Goal: Information Seeking & Learning: Learn about a topic

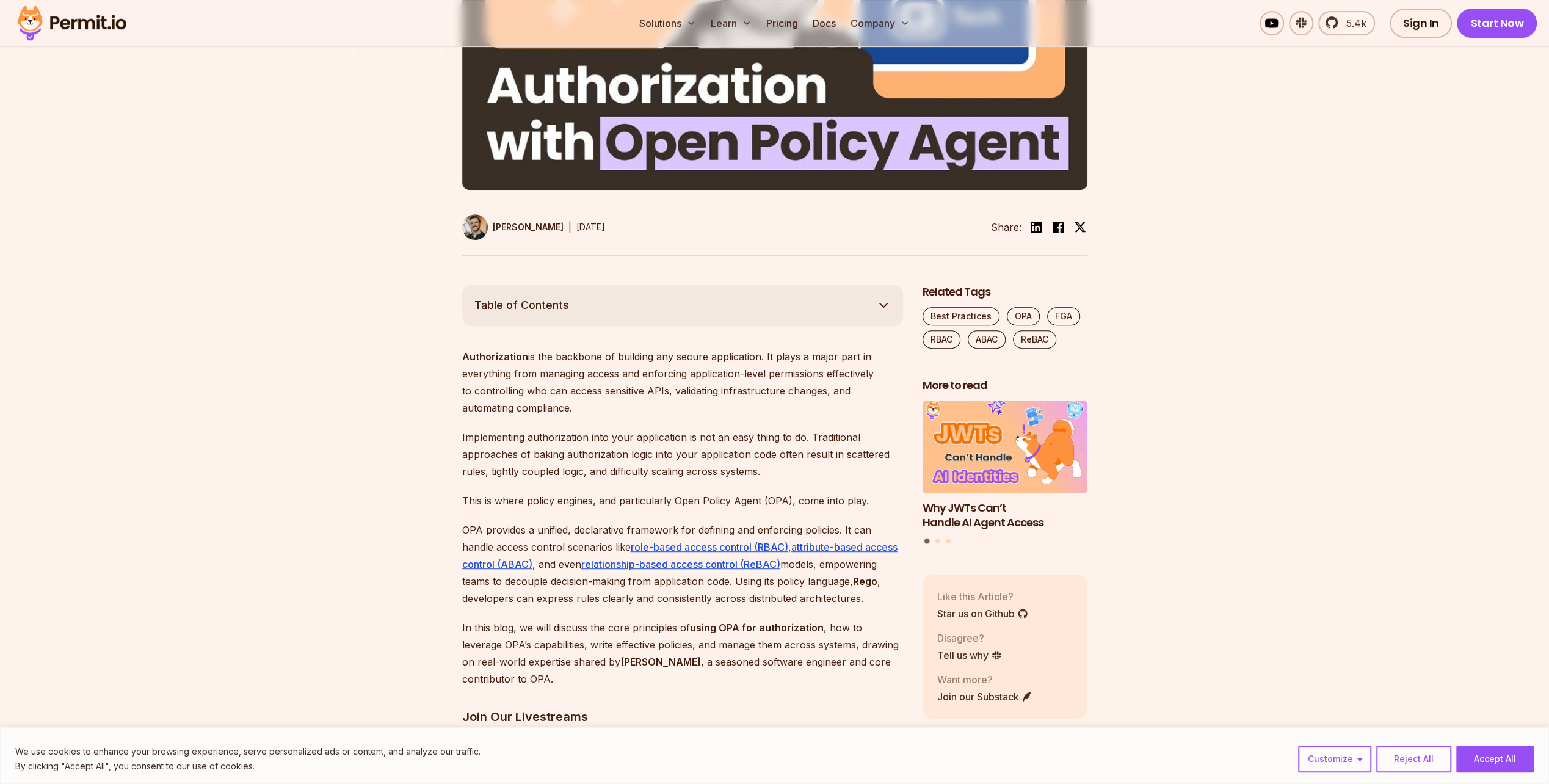
scroll to position [488, 0]
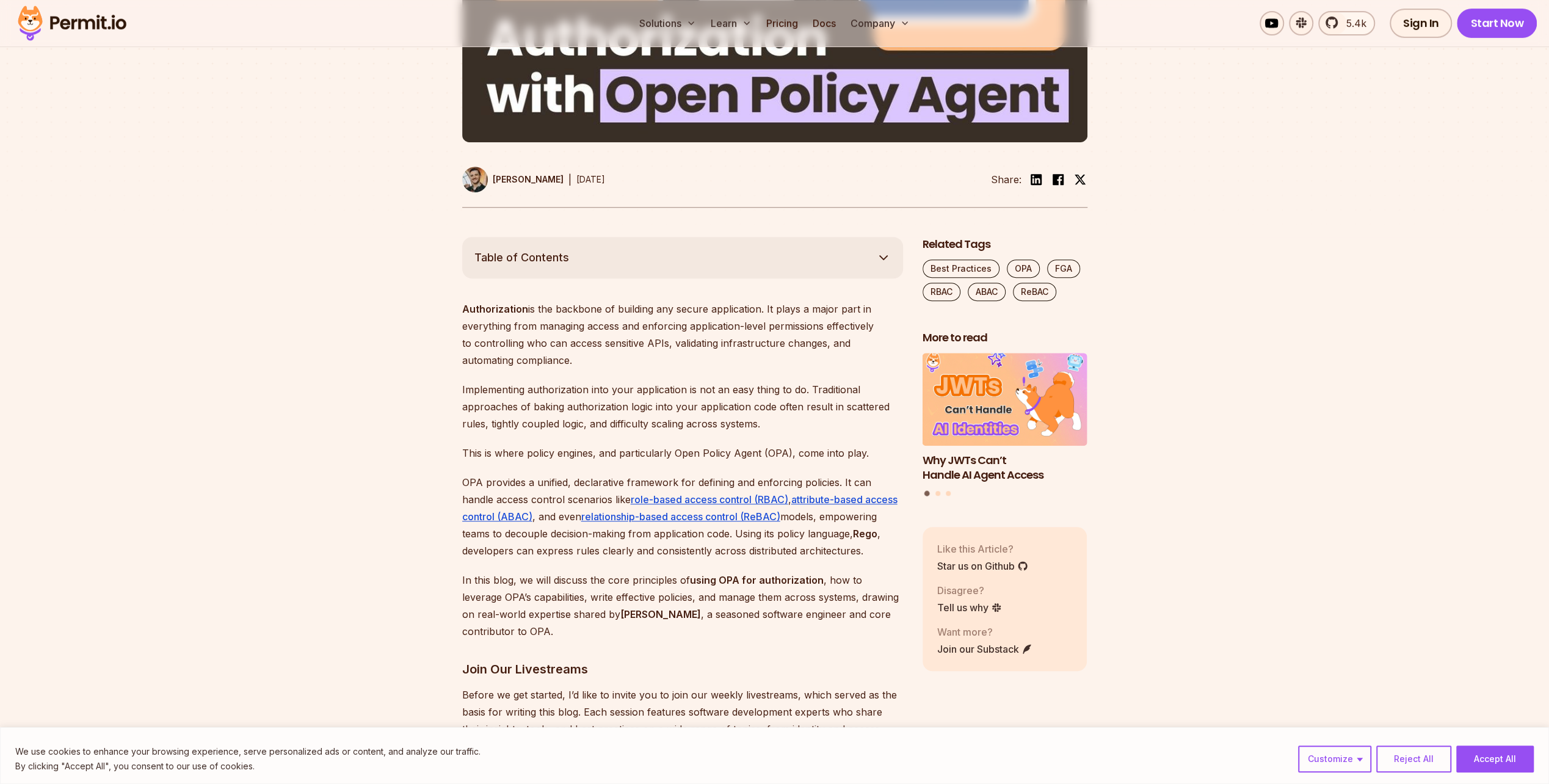
click at [612, 249] on button "Table of Contents" at bounding box center [682, 257] width 441 height 42
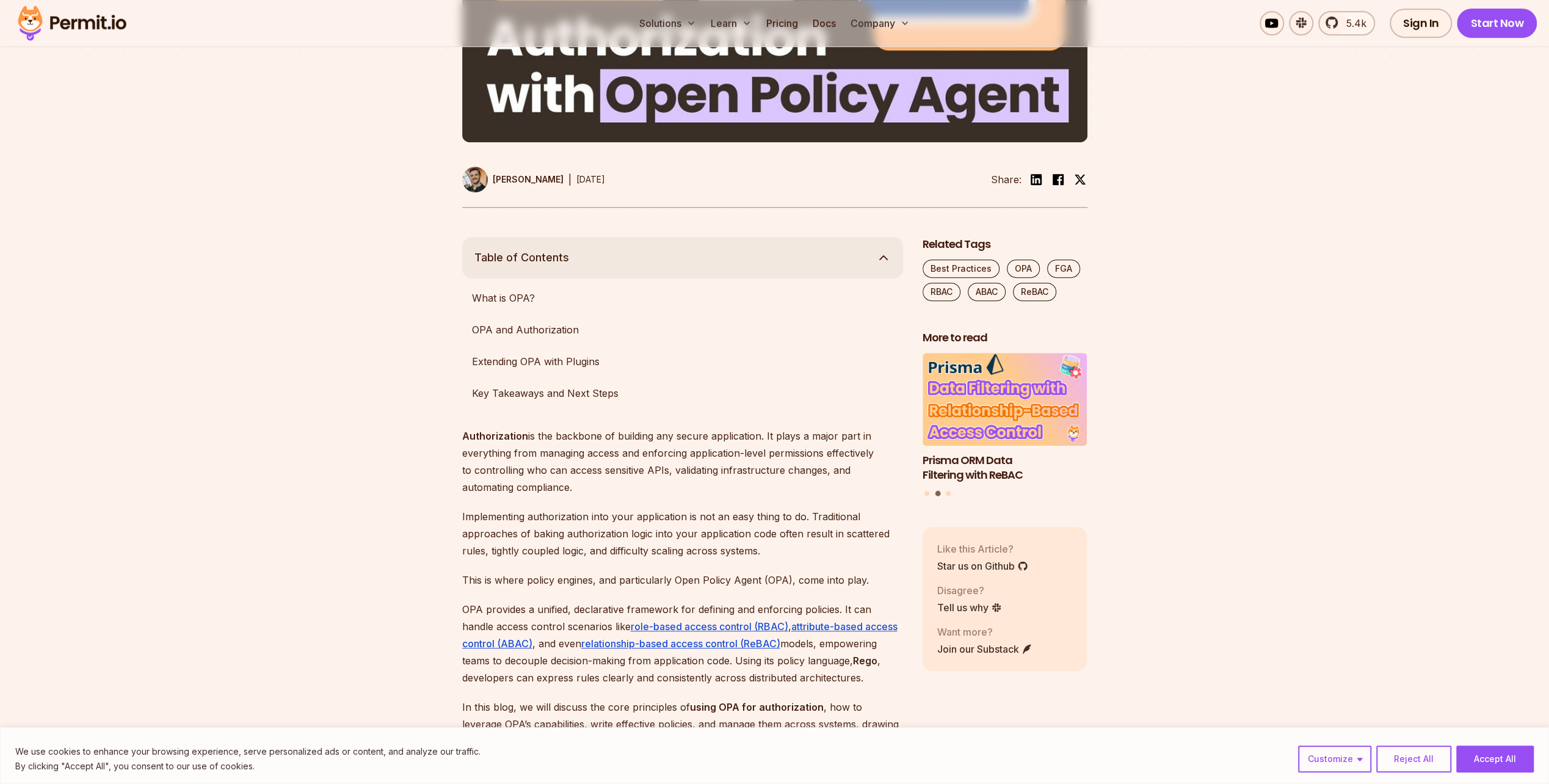
click at [531, 475] on p "Authorization is the backbone of building any secure application. It plays a ma…" at bounding box center [682, 462] width 441 height 68
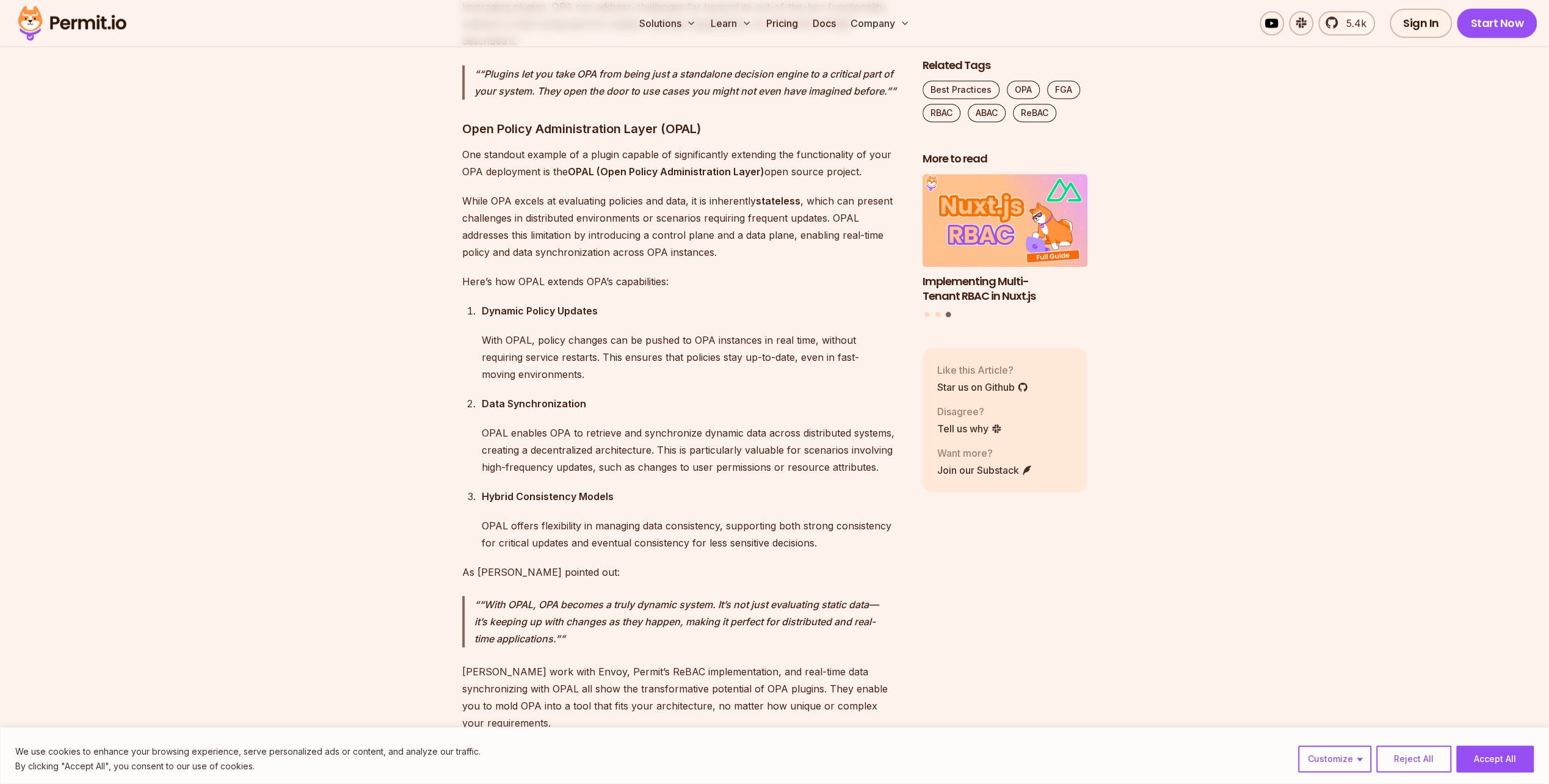
scroll to position [5974, 0]
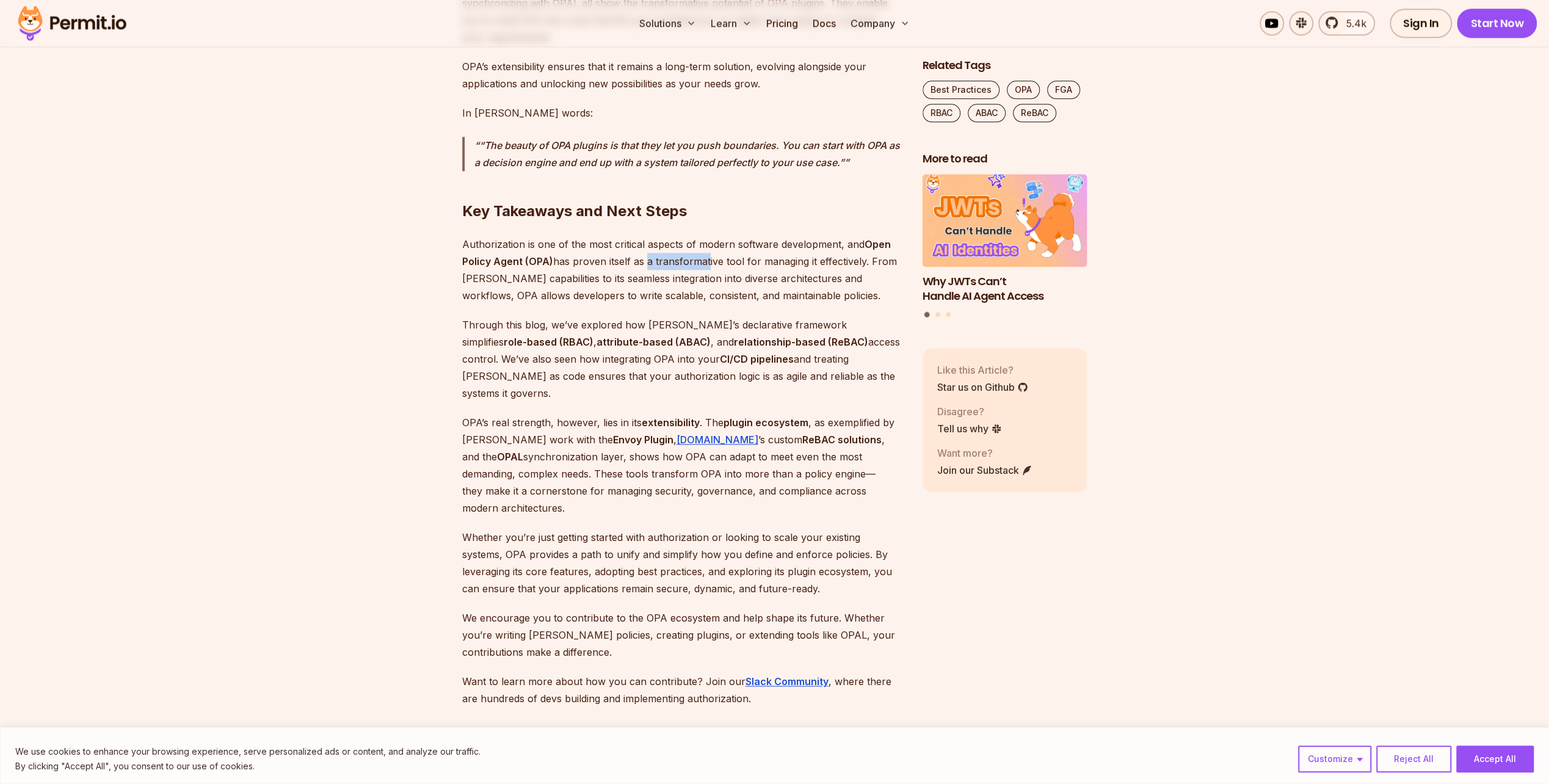
drag, startPoint x: 642, startPoint y: 122, endPoint x: 704, endPoint y: 127, distance: 62.2
click at [704, 235] on p "Authorization is one of the most critical aspects of modern software developmen…" at bounding box center [682, 270] width 441 height 68
drag, startPoint x: 481, startPoint y: 141, endPoint x: 596, endPoint y: 148, distance: 115.2
click at [596, 235] on p "Authorization is one of the most critical aspects of modern software developmen…" at bounding box center [682, 270] width 441 height 68
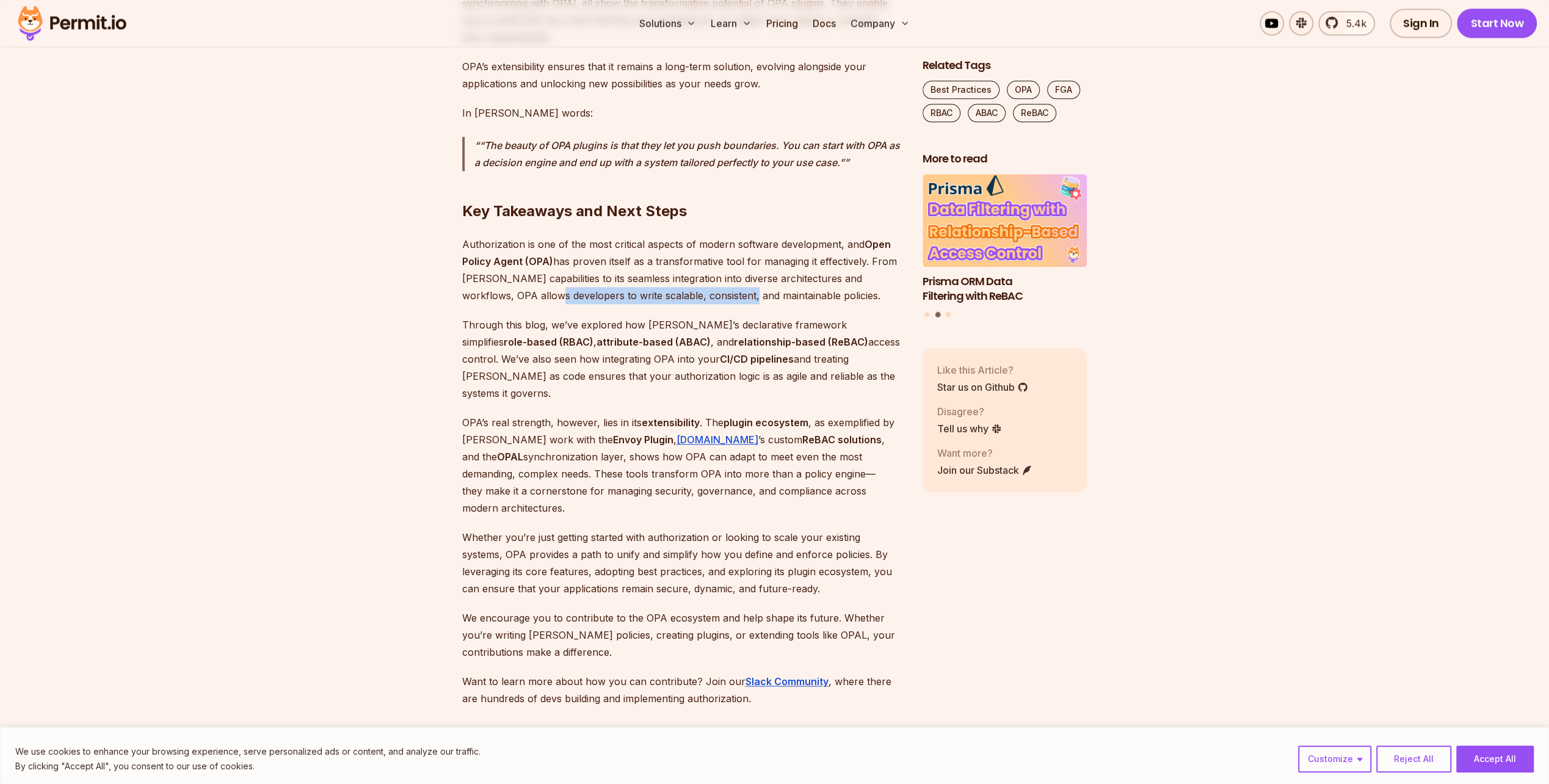
drag, startPoint x: 596, startPoint y: 148, endPoint x: 708, endPoint y: 156, distance: 112.3
click at [708, 235] on p "Authorization is one of the most critical aspects of modern software developmen…" at bounding box center [682, 270] width 441 height 68
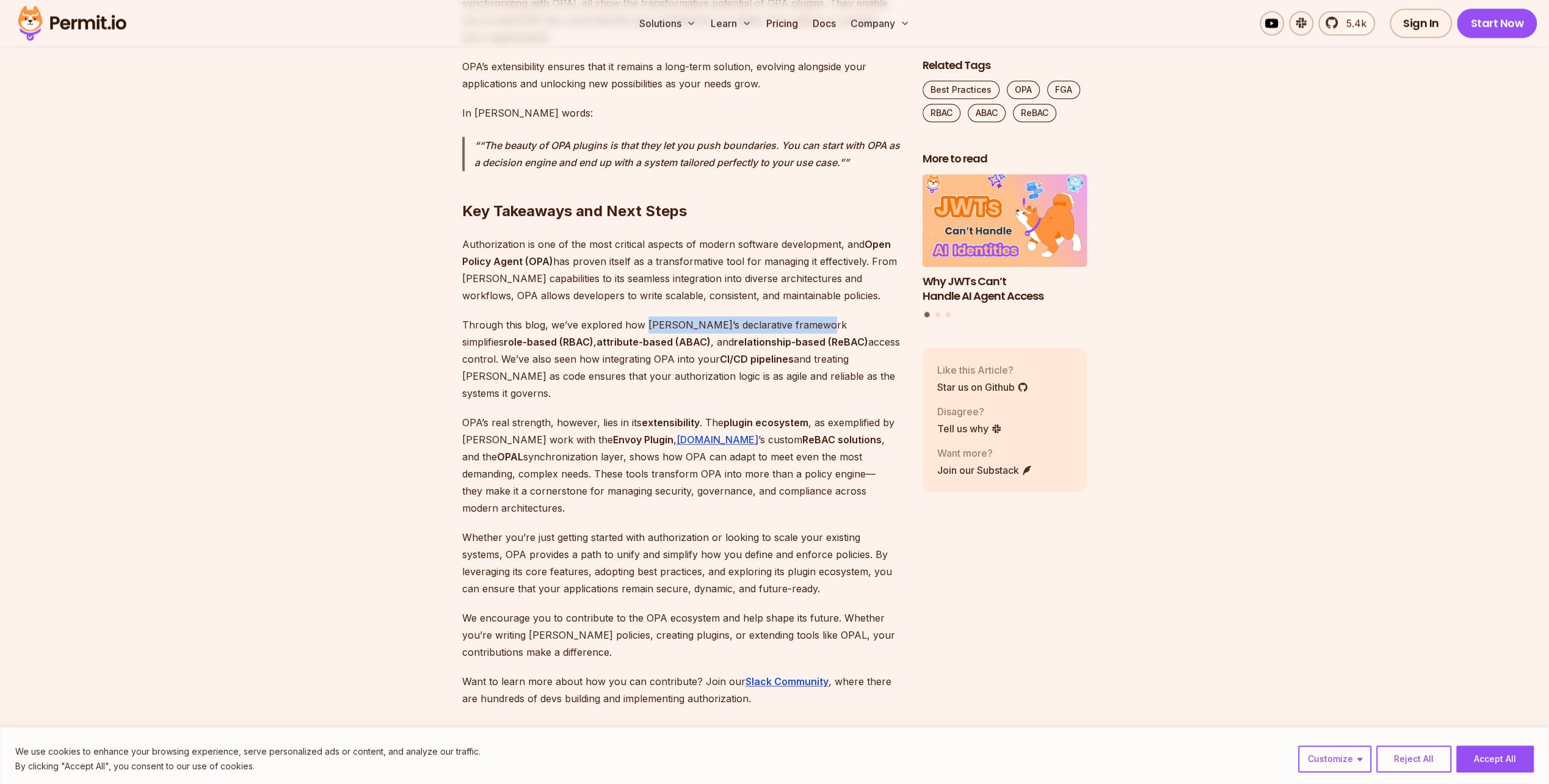
drag, startPoint x: 645, startPoint y: 190, endPoint x: 806, endPoint y: 189, distance: 161.0
click at [806, 316] on p "Through this blog, we’ve explored how OPA’s declarative framework simplifies ro…" at bounding box center [682, 358] width 441 height 86
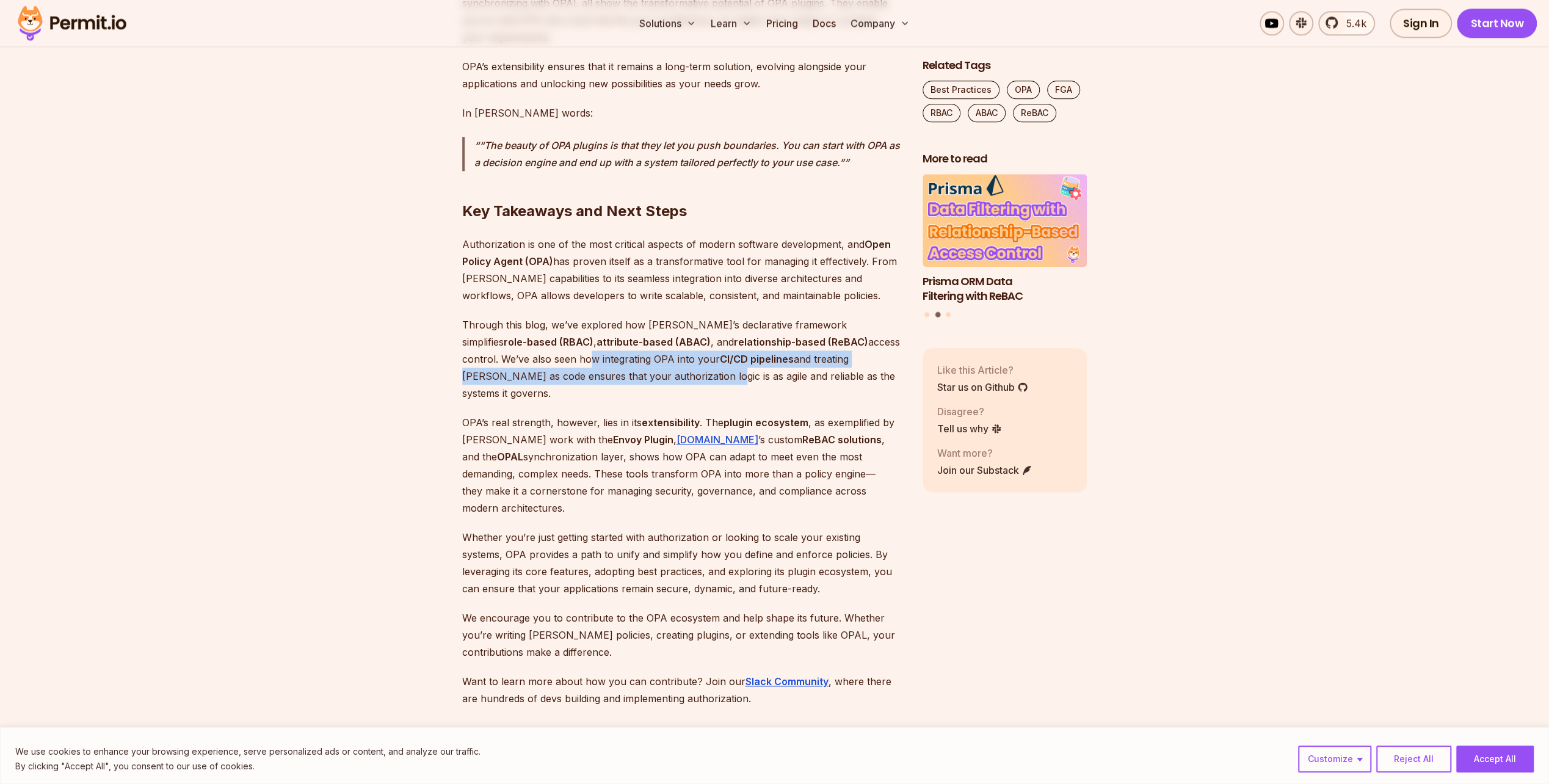
drag, startPoint x: 490, startPoint y: 223, endPoint x: 587, endPoint y: 235, distance: 97.7
click at [587, 316] on p "Through this blog, we’ve explored how OPA’s declarative framework simplifies ro…" at bounding box center [682, 358] width 441 height 86
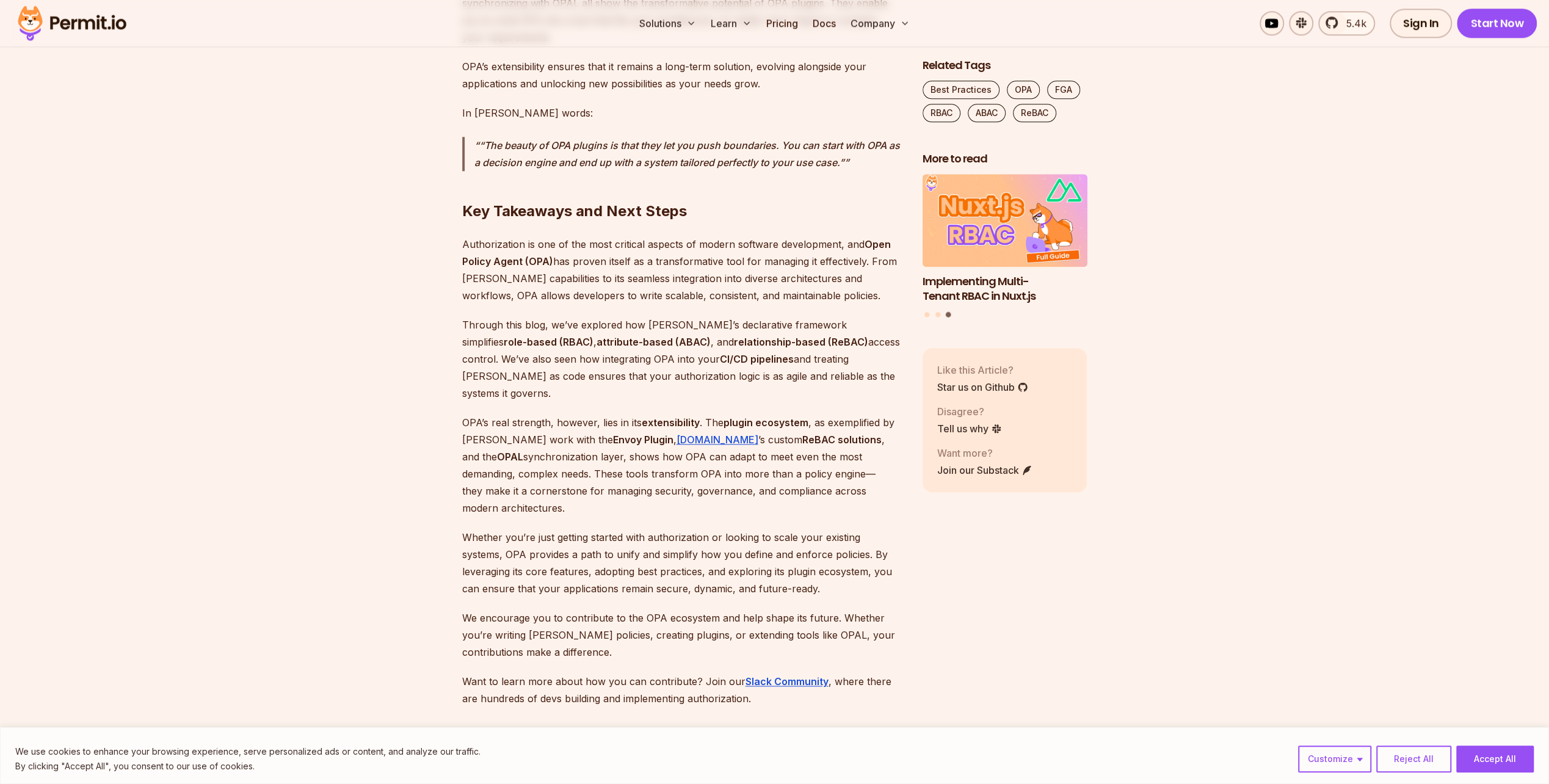
click at [488, 414] on p "OPA’s real strength, however, lies in its extensibility . The plugin ecosystem …" at bounding box center [682, 464] width 441 height 103
drag, startPoint x: 474, startPoint y: 268, endPoint x: 604, endPoint y: 268, distance: 130.0
click at [604, 414] on p "OPA’s real strength, however, lies in its extensibility . The plugin ecosystem …" at bounding box center [682, 464] width 441 height 103
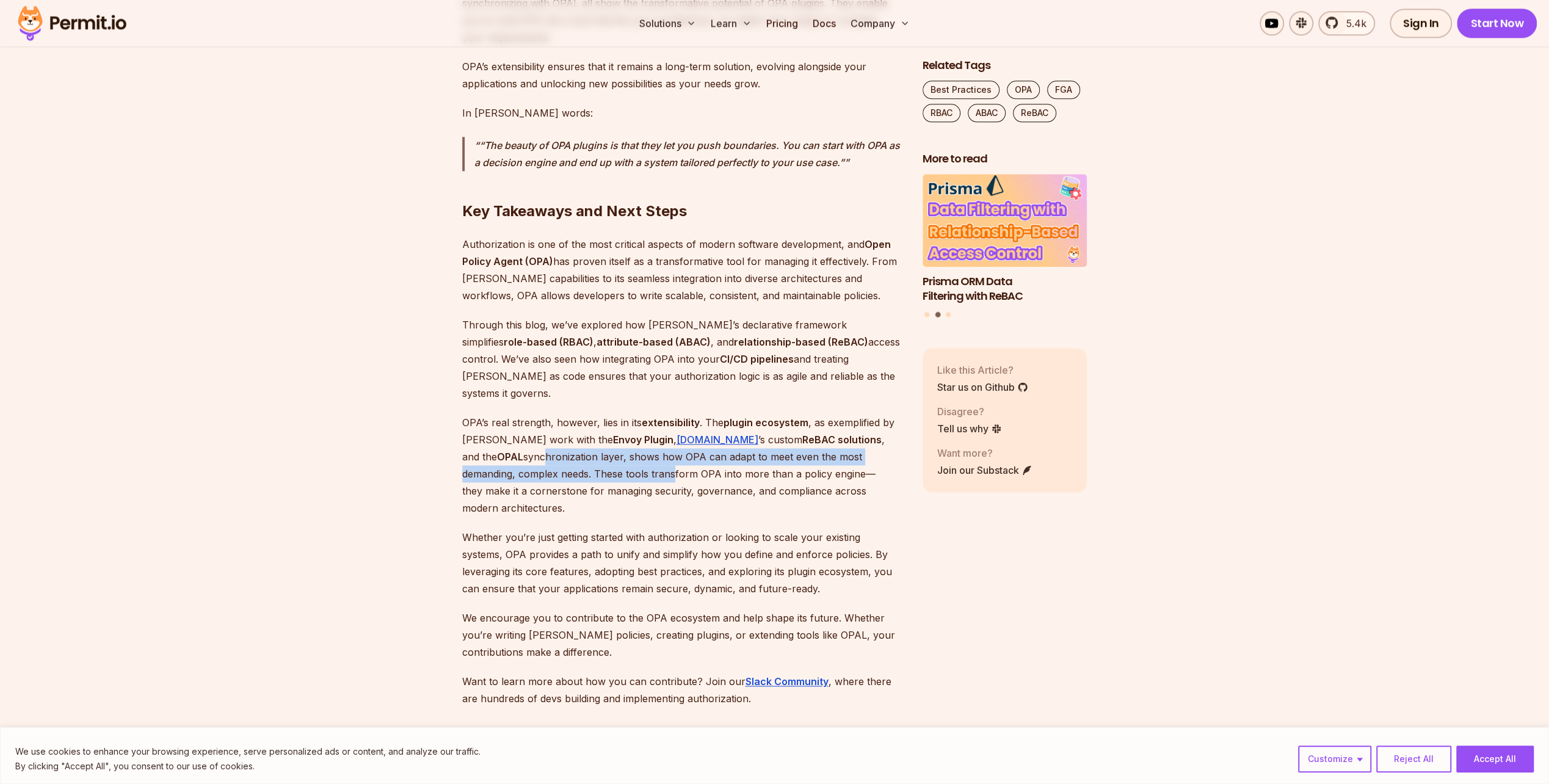
drag, startPoint x: 478, startPoint y: 303, endPoint x: 570, endPoint y: 327, distance: 95.1
click at [570, 414] on p "OPA’s real strength, however, lies in its extensibility . The plugin ecosystem …" at bounding box center [682, 464] width 441 height 103
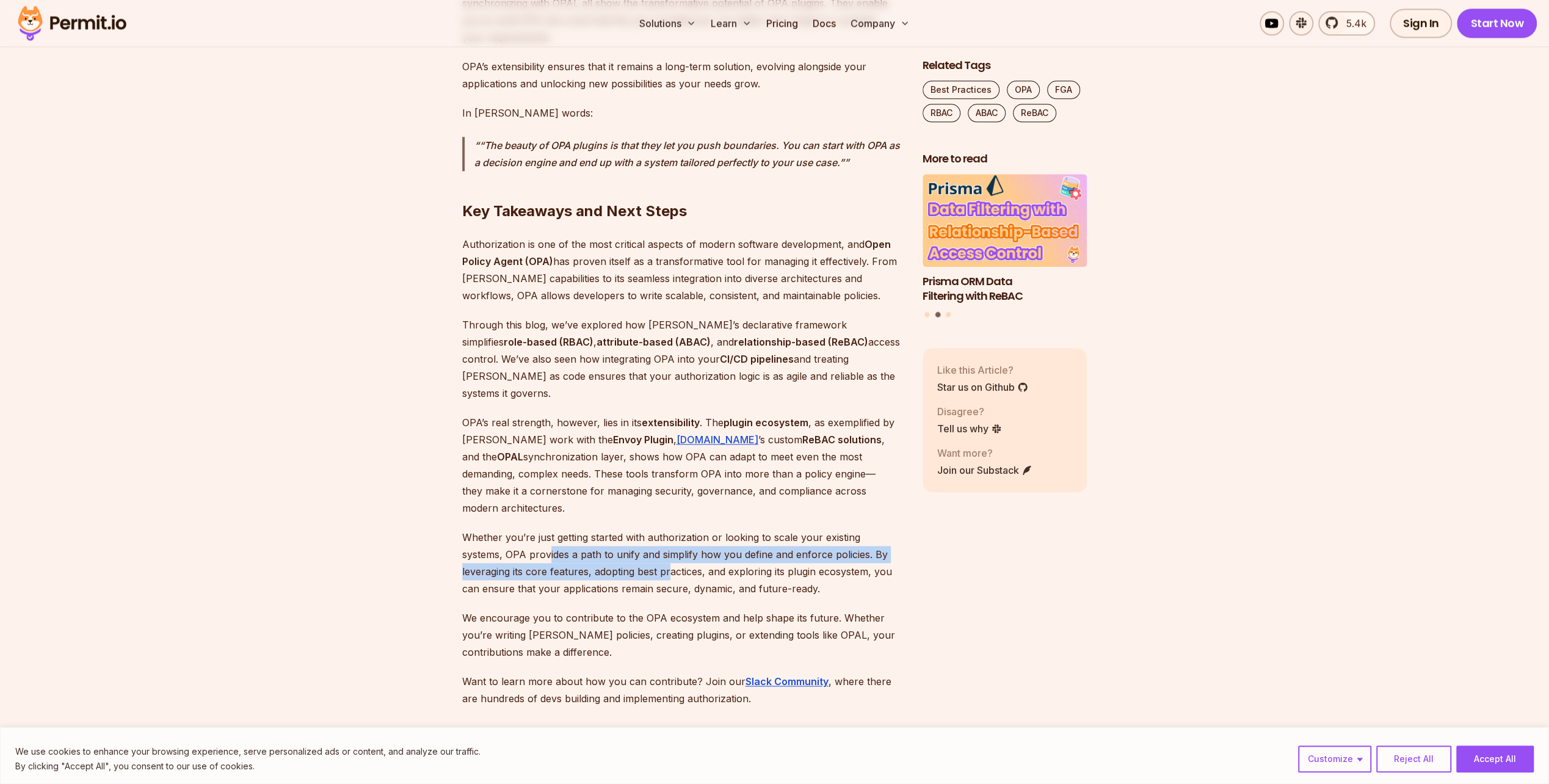
drag, startPoint x: 570, startPoint y: 327, endPoint x: 617, endPoint y: 408, distance: 93.6
click at [617, 528] on p "Whether you’re just getting started with authorization or looking to scale your…" at bounding box center [682, 562] width 441 height 68
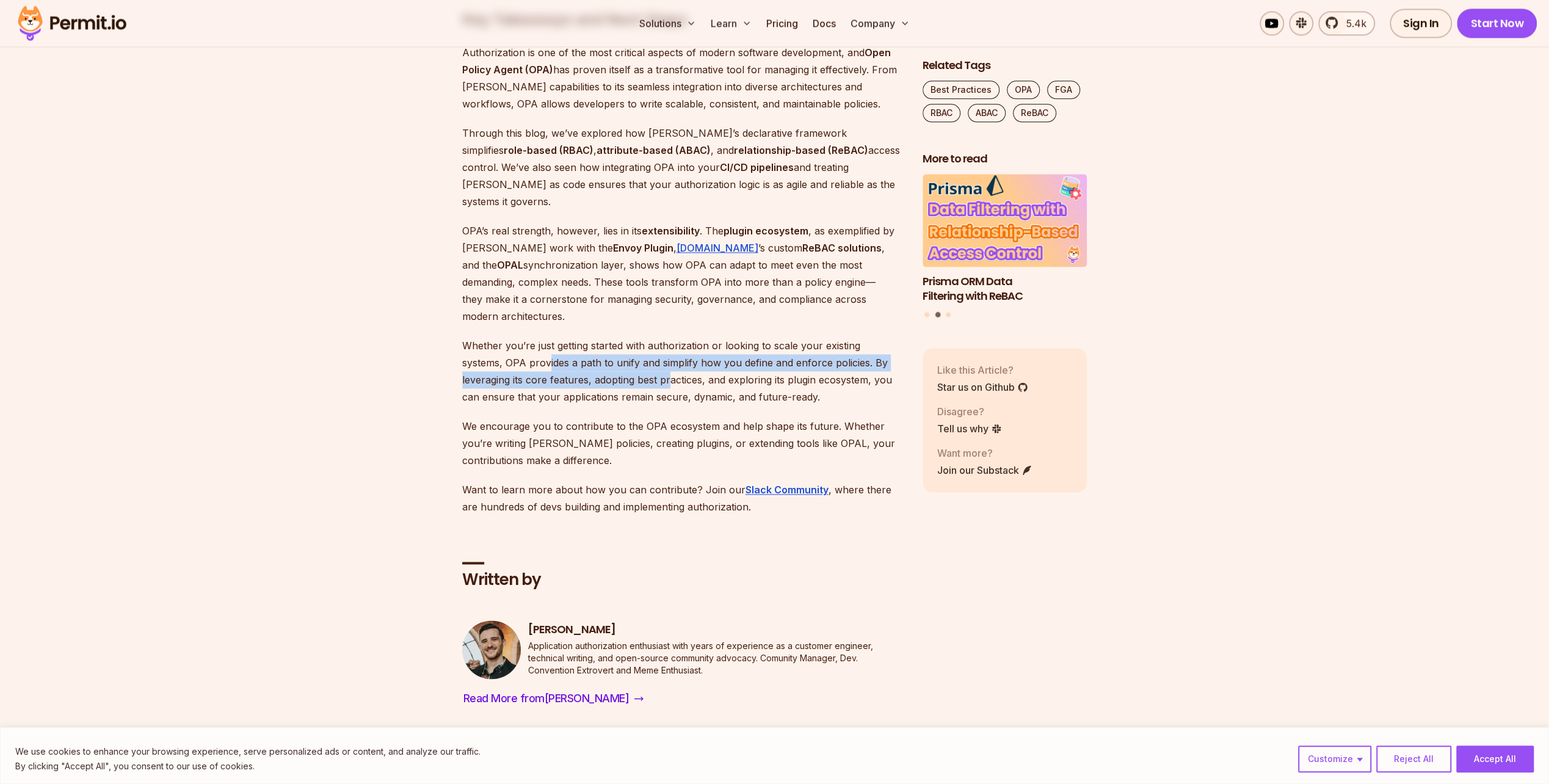
scroll to position [6218, 0]
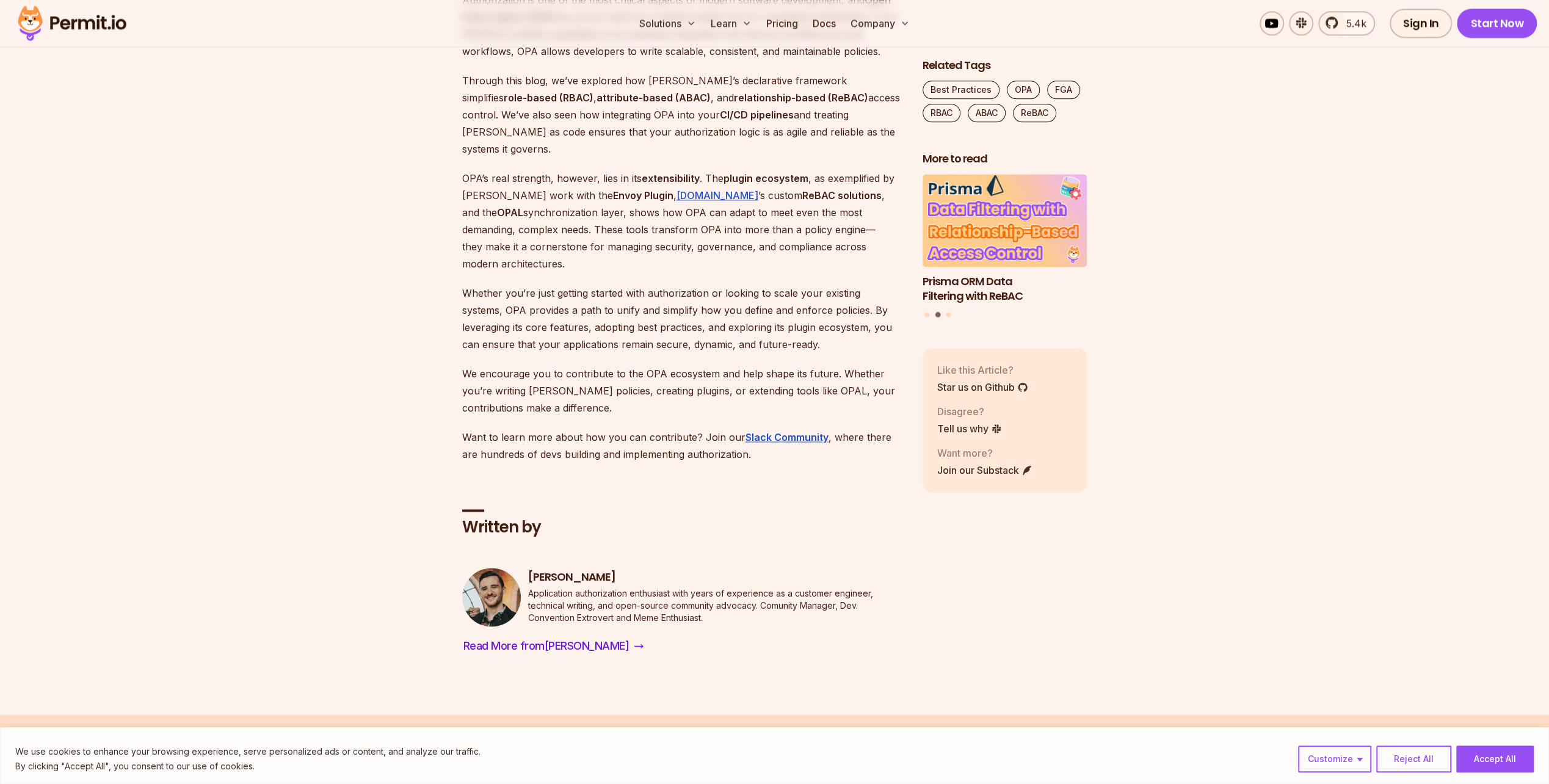
click at [549, 365] on p "We encourage you to contribute to the OPA ecosystem and help shape its future. …" at bounding box center [682, 391] width 441 height 52
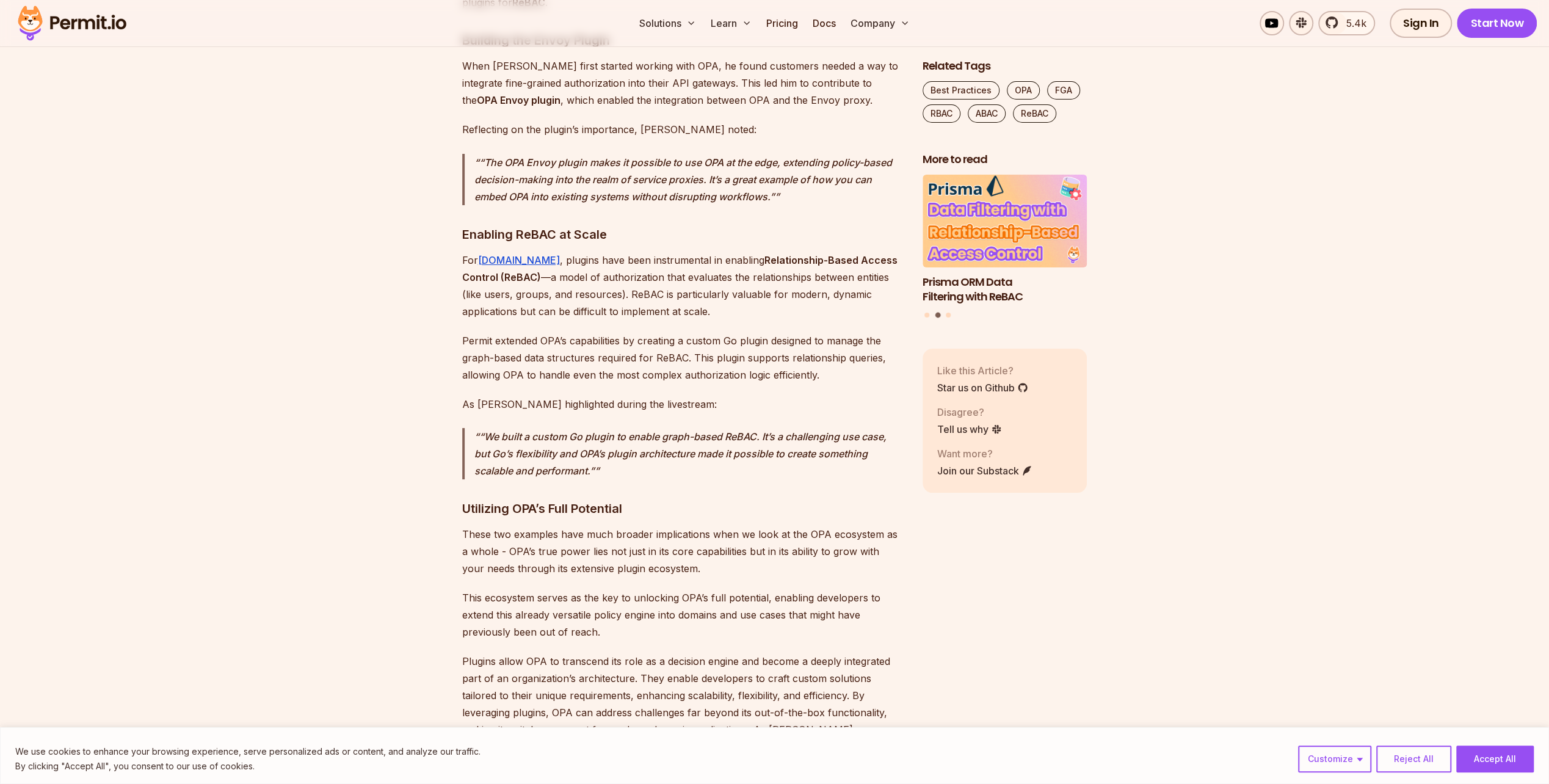
scroll to position [4161, 0]
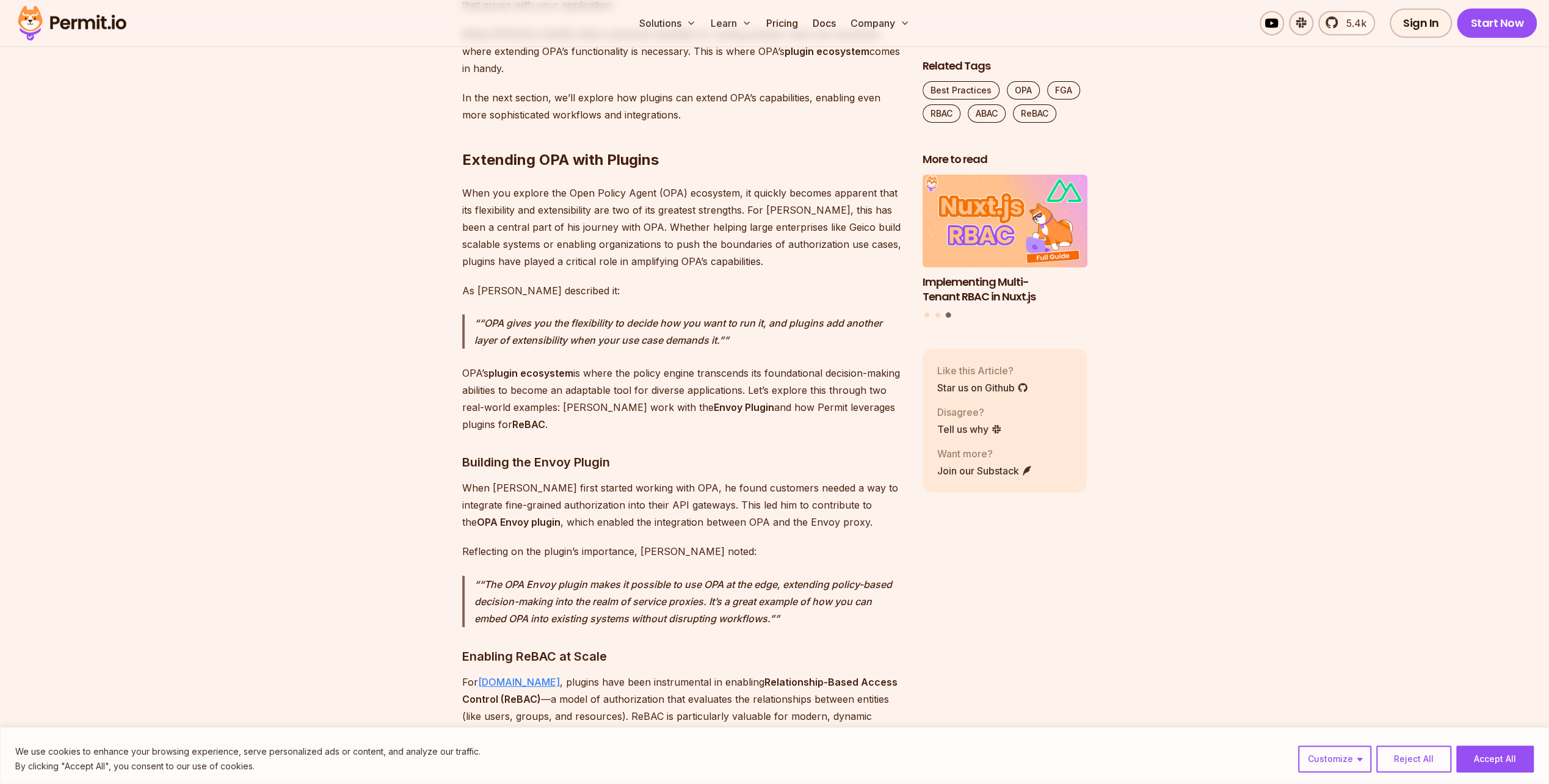
click at [503, 676] on link "Permit.io" at bounding box center [519, 681] width 82 height 12
click at [793, 19] on link "Pricing" at bounding box center [781, 23] width 42 height 24
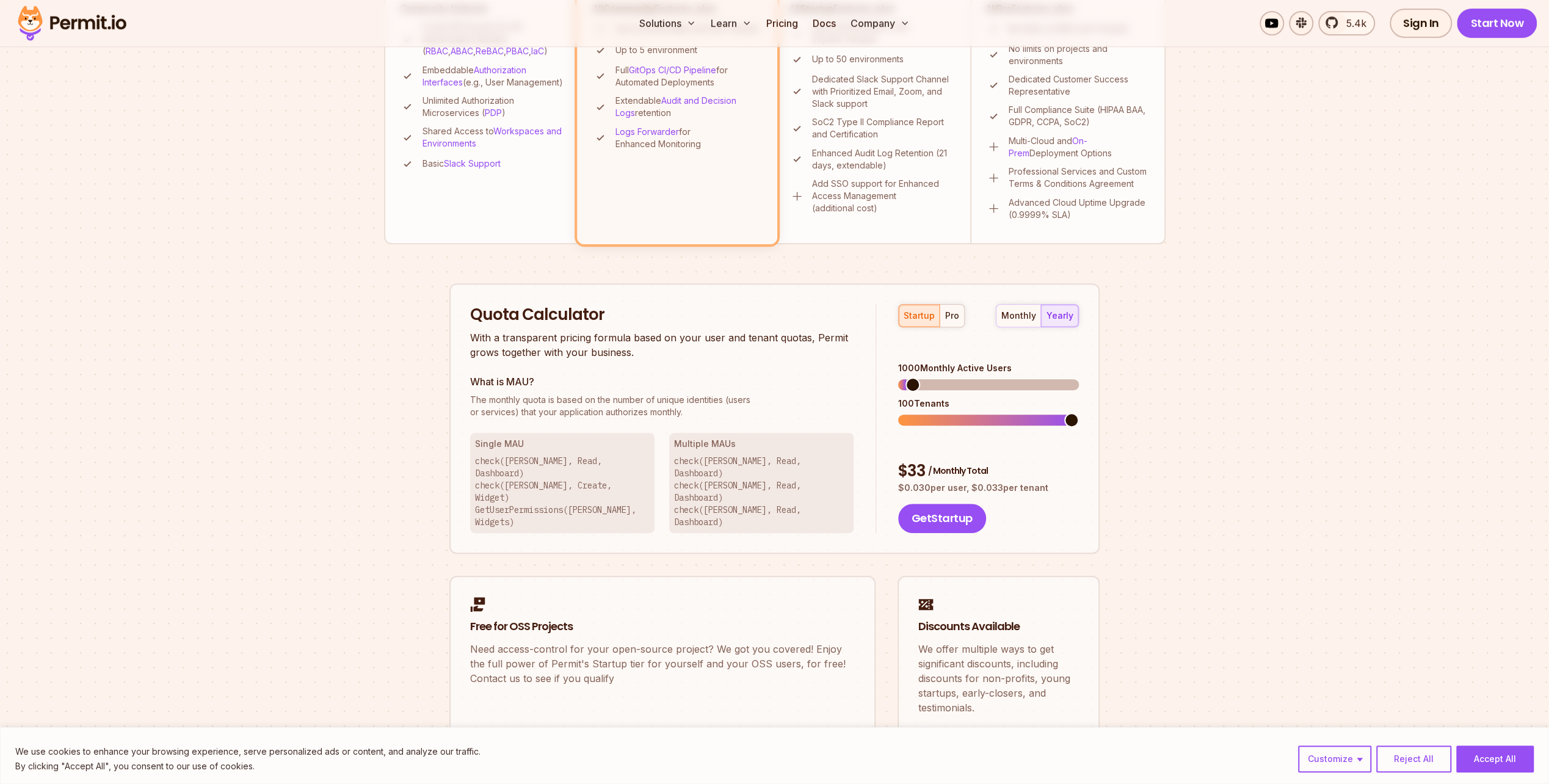
scroll to position [549, 0]
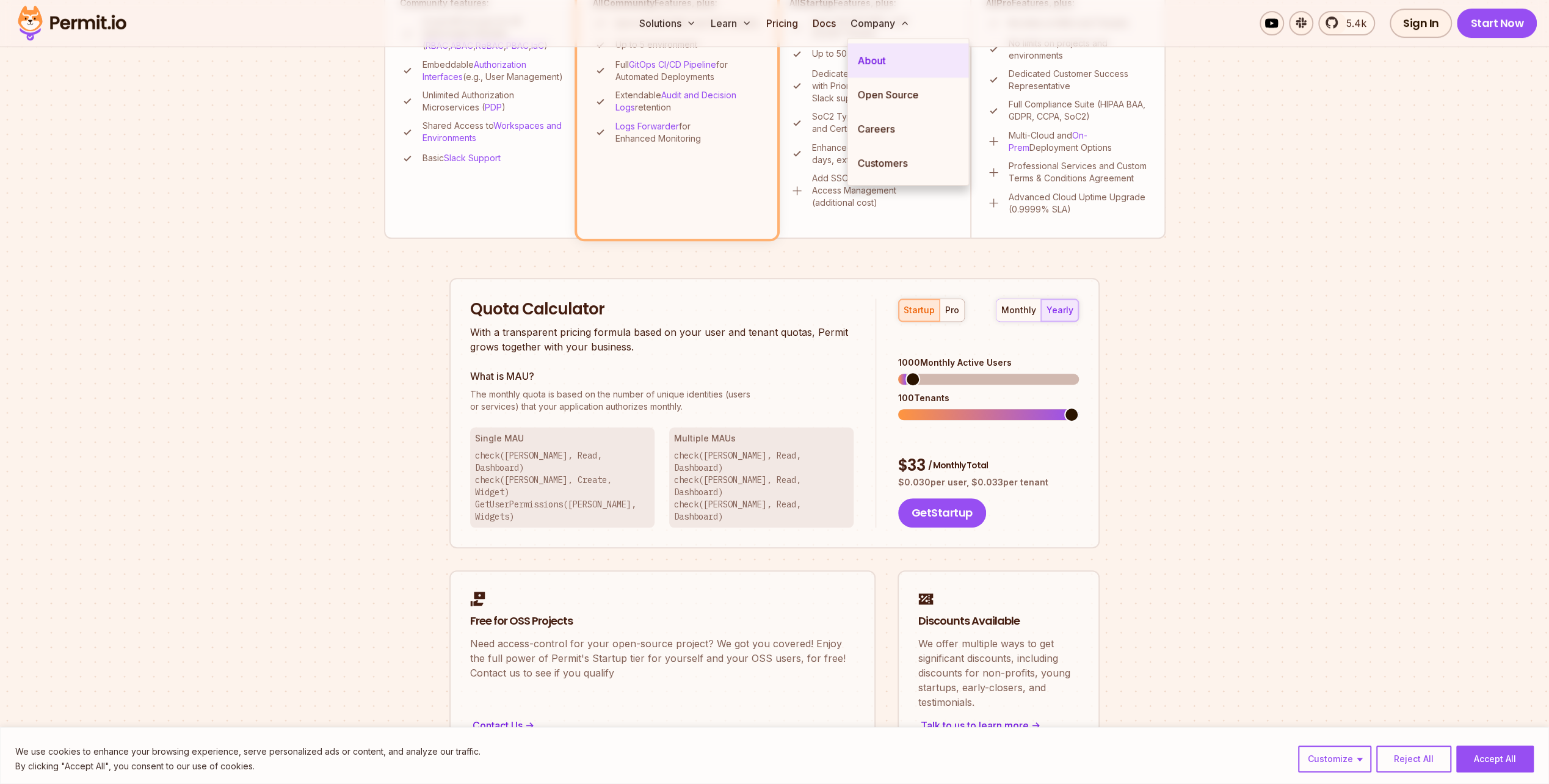
click at [865, 60] on link "About" at bounding box center [908, 60] width 121 height 34
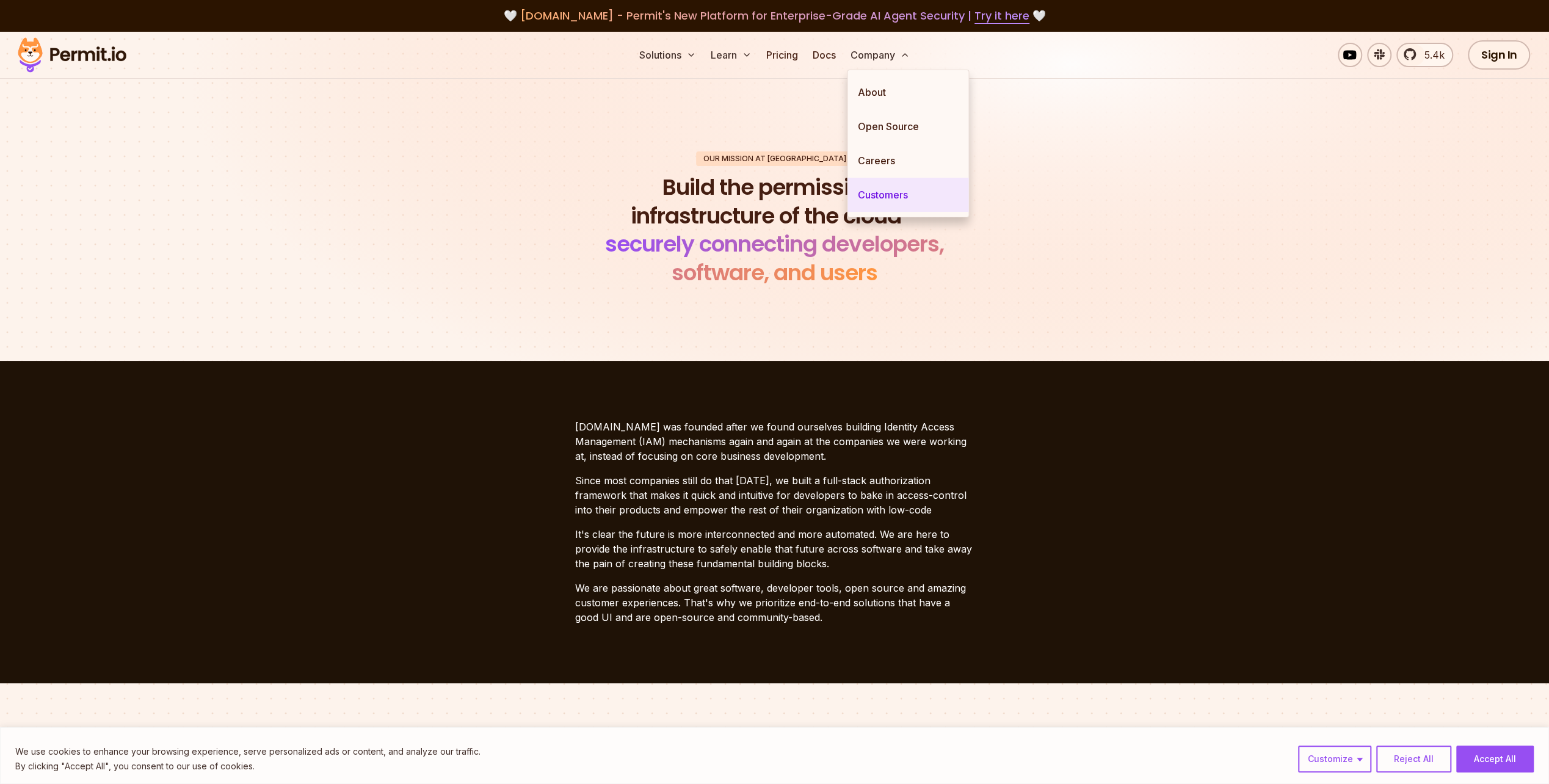
click at [880, 194] on link "Customers" at bounding box center [908, 194] width 121 height 34
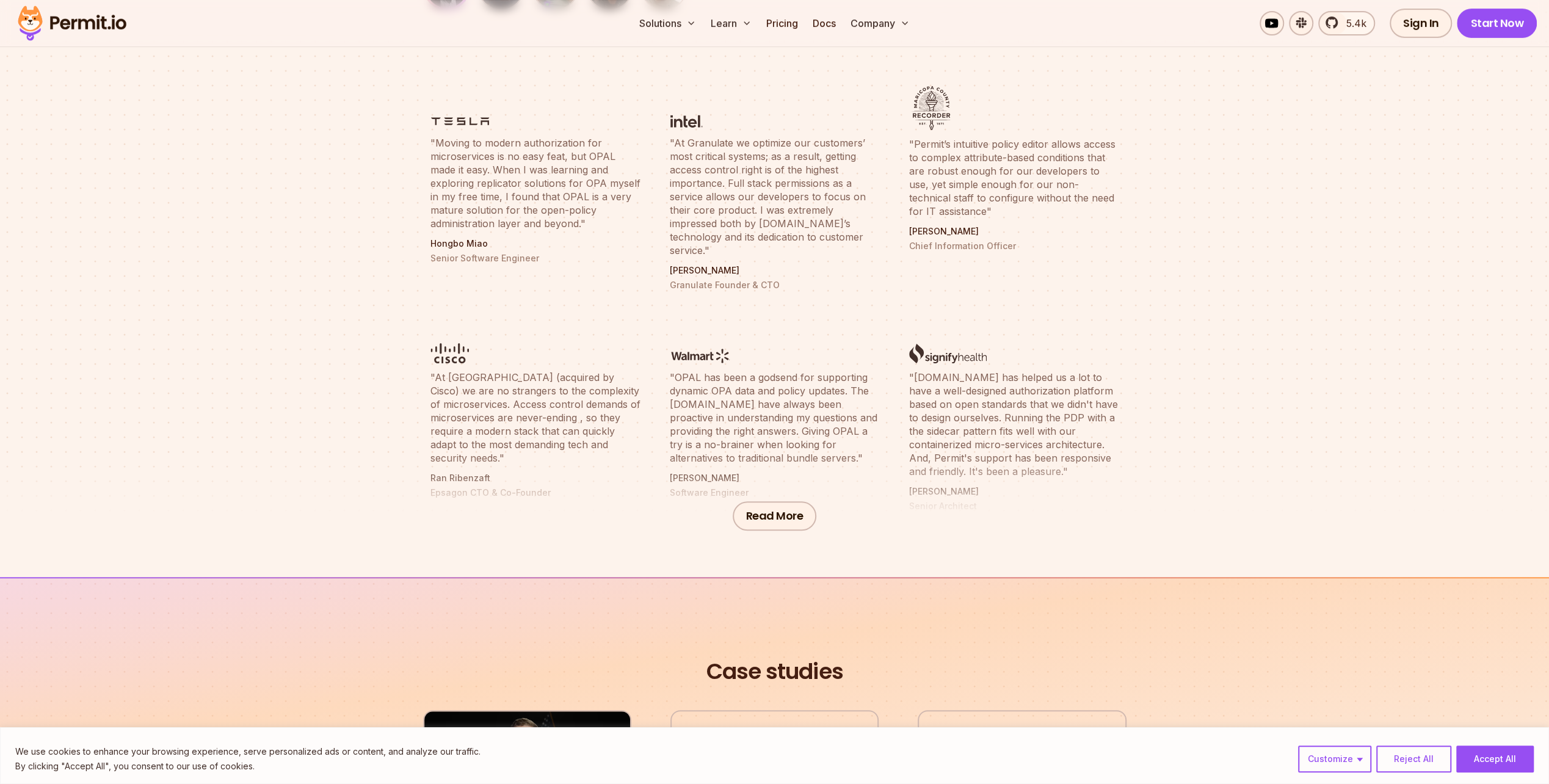
scroll to position [428, 0]
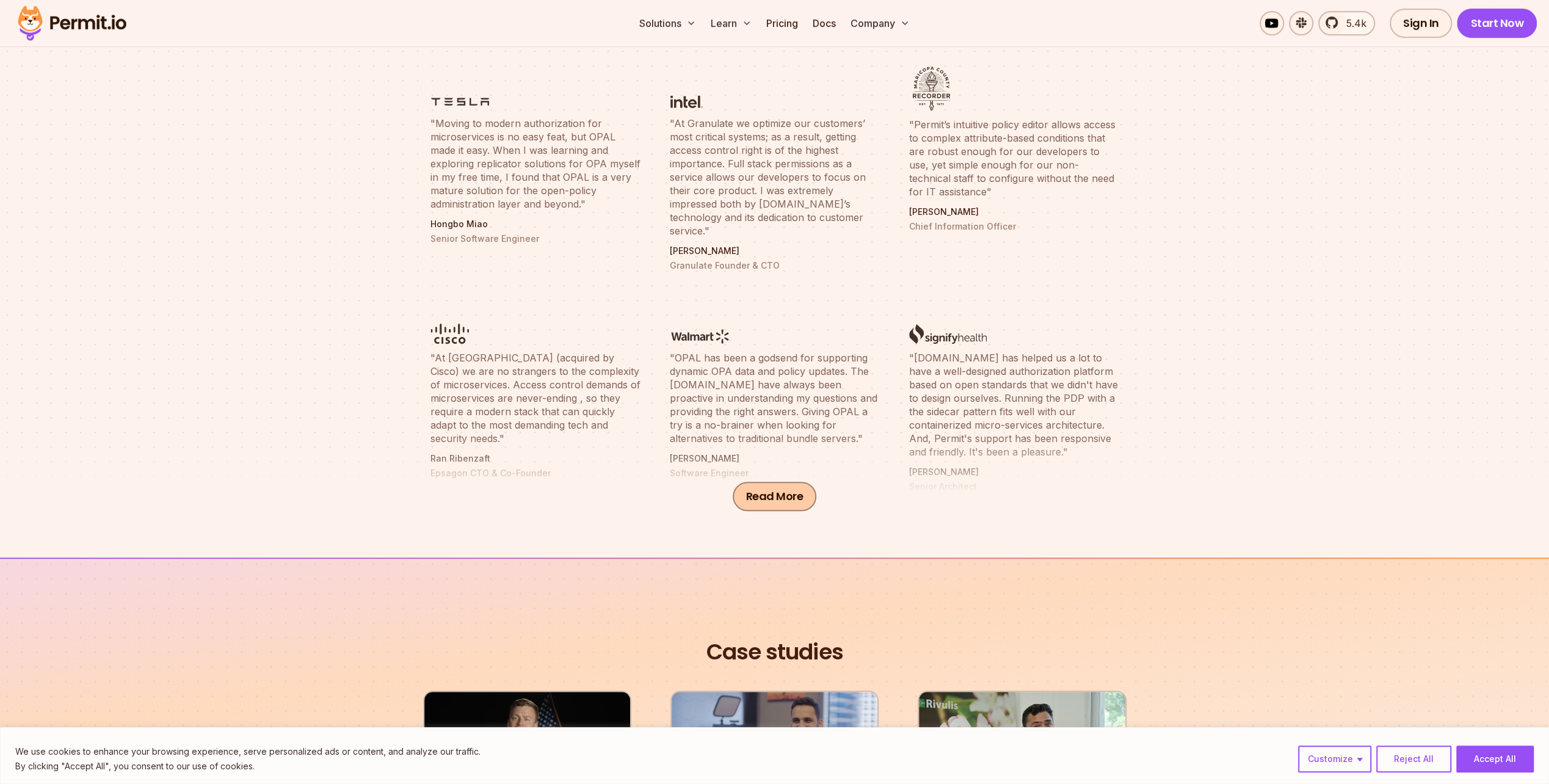
click at [740, 505] on button "Read More" at bounding box center [774, 497] width 84 height 30
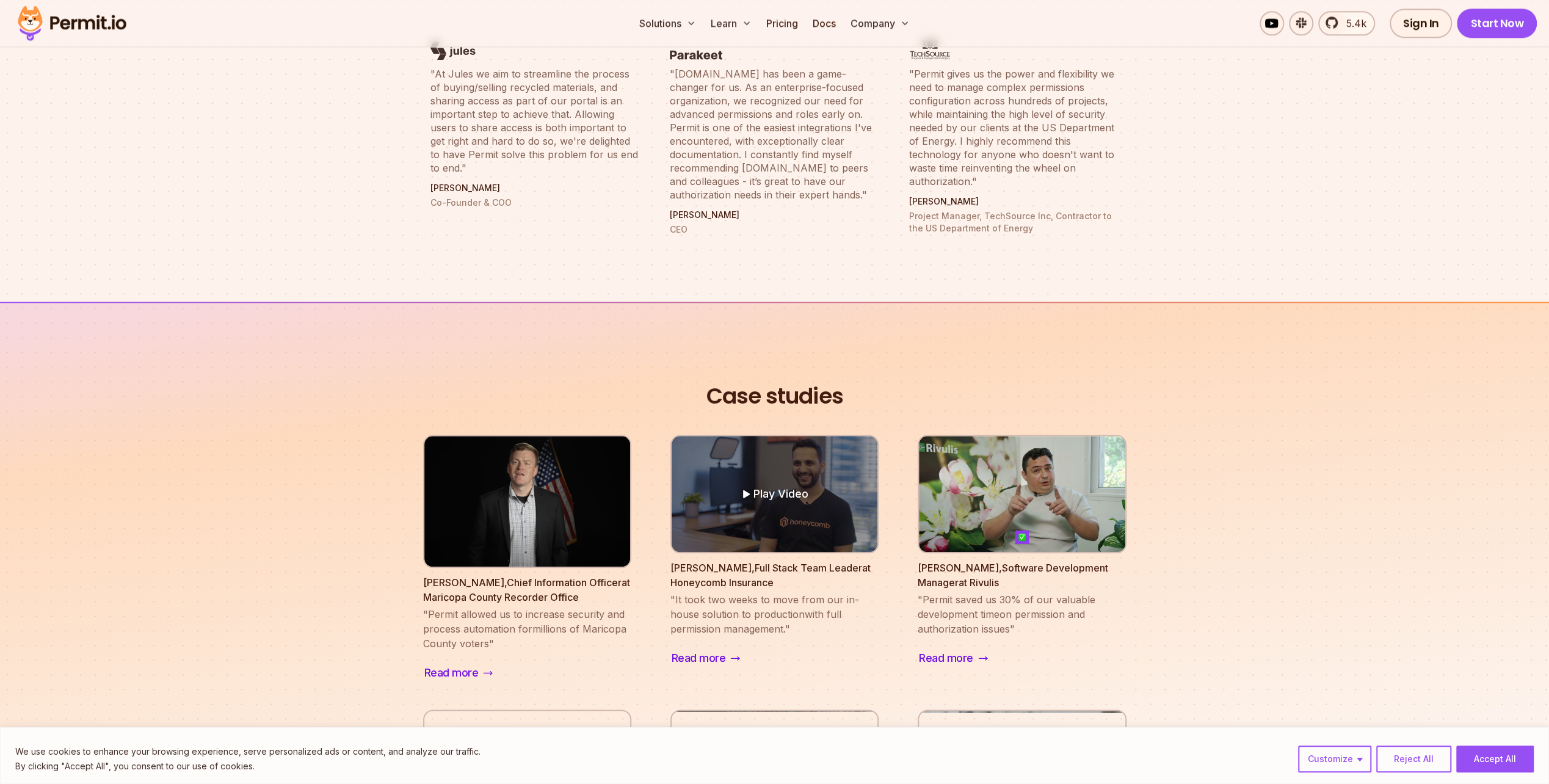
scroll to position [1160, 0]
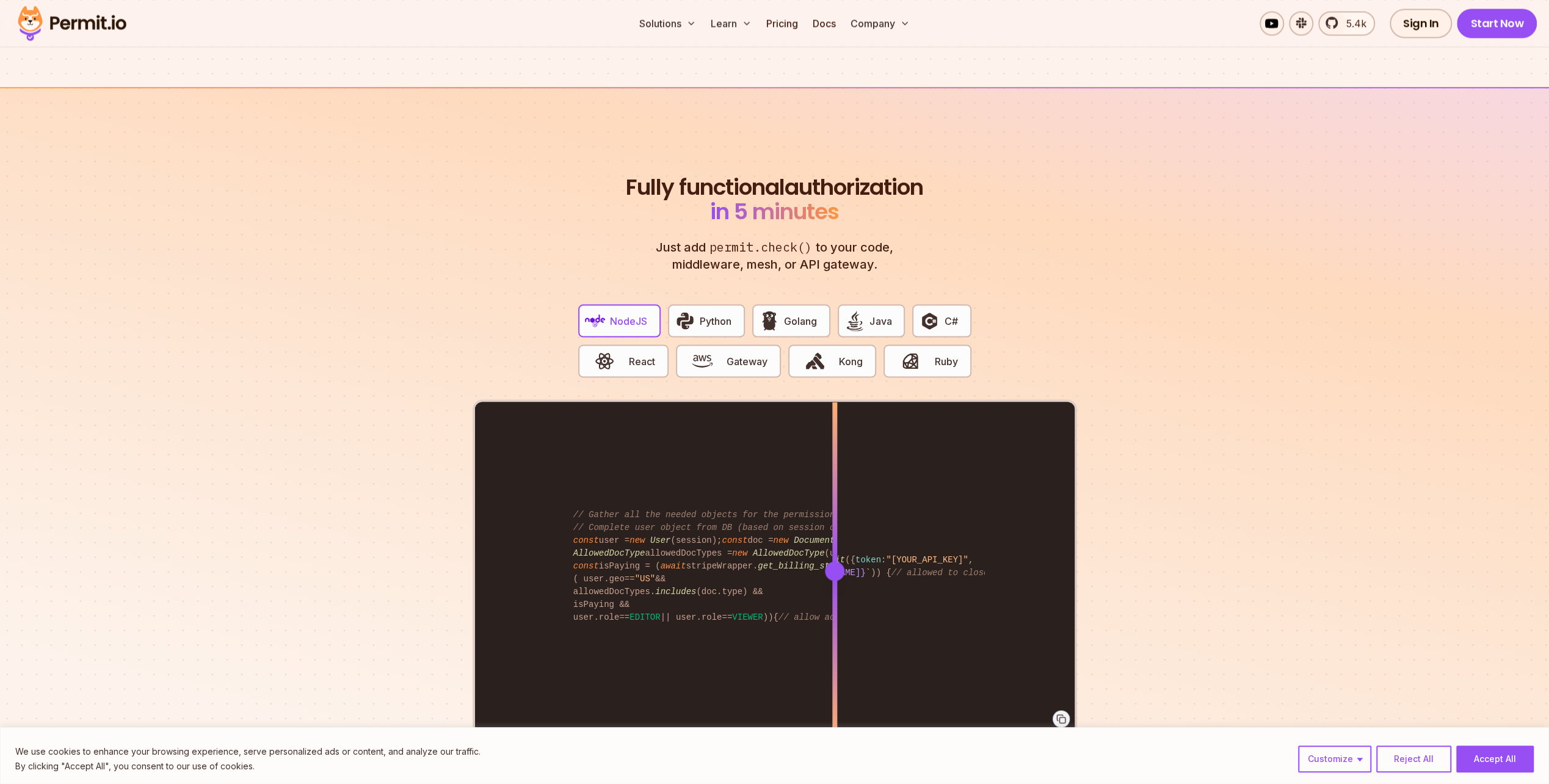
scroll to position [2198, 0]
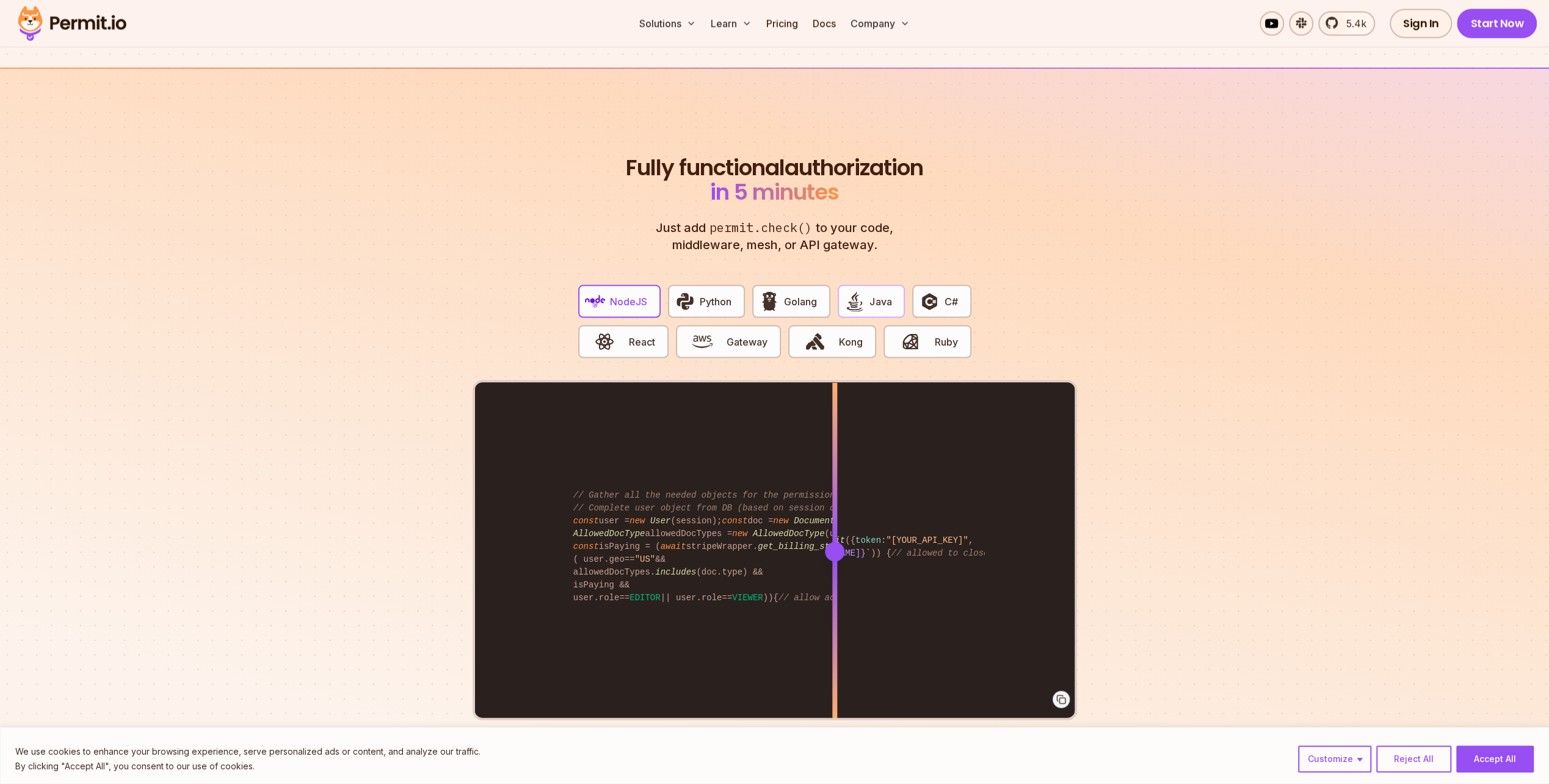
click at [869, 292] on button "Java" at bounding box center [871, 301] width 67 height 33
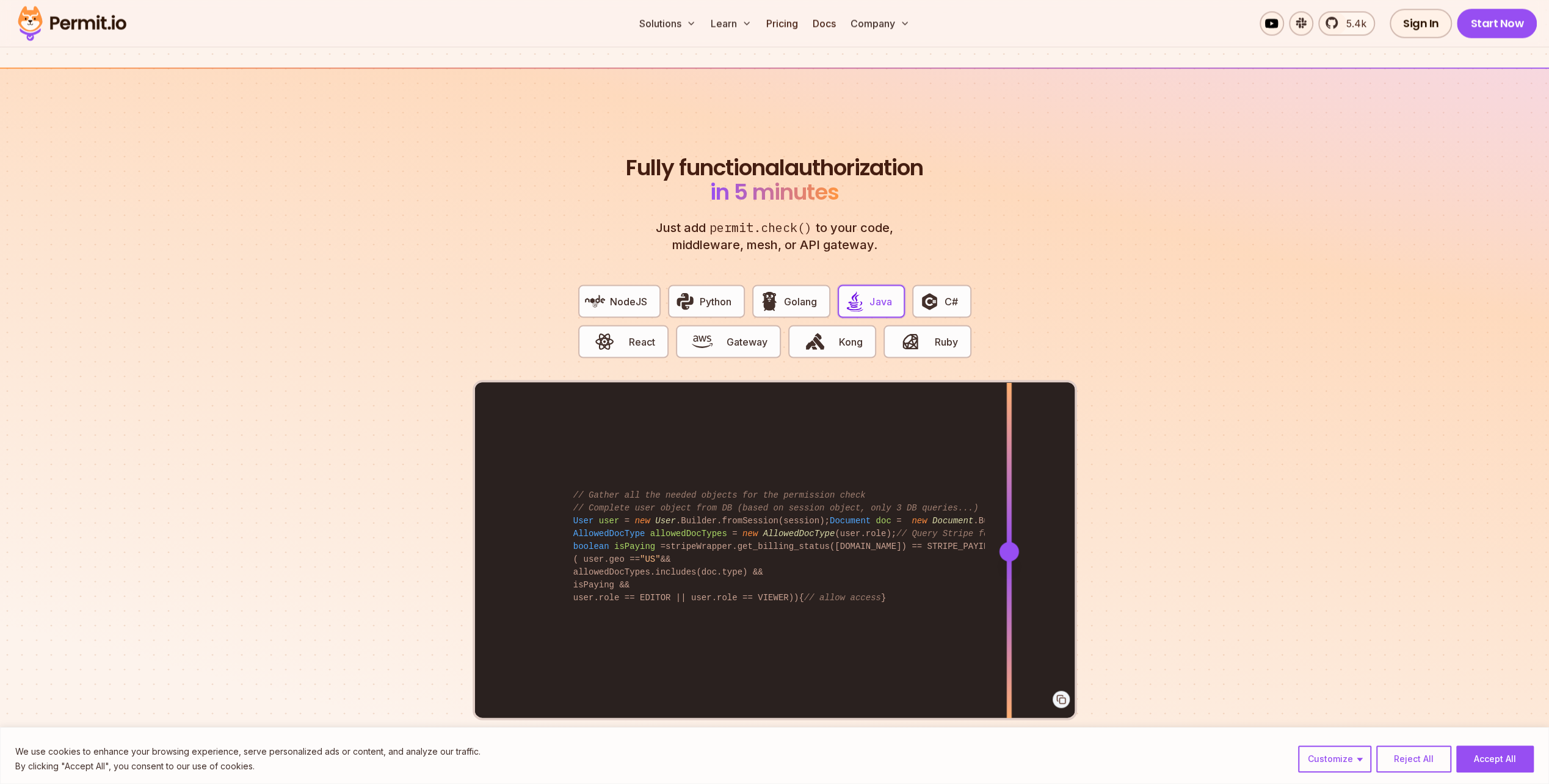
drag, startPoint x: 838, startPoint y: 541, endPoint x: 1009, endPoint y: 561, distance: 172.2
click at [1009, 561] on div at bounding box center [1008, 550] width 5 height 337
click at [936, 291] on img "button" at bounding box center [929, 301] width 20 height 20
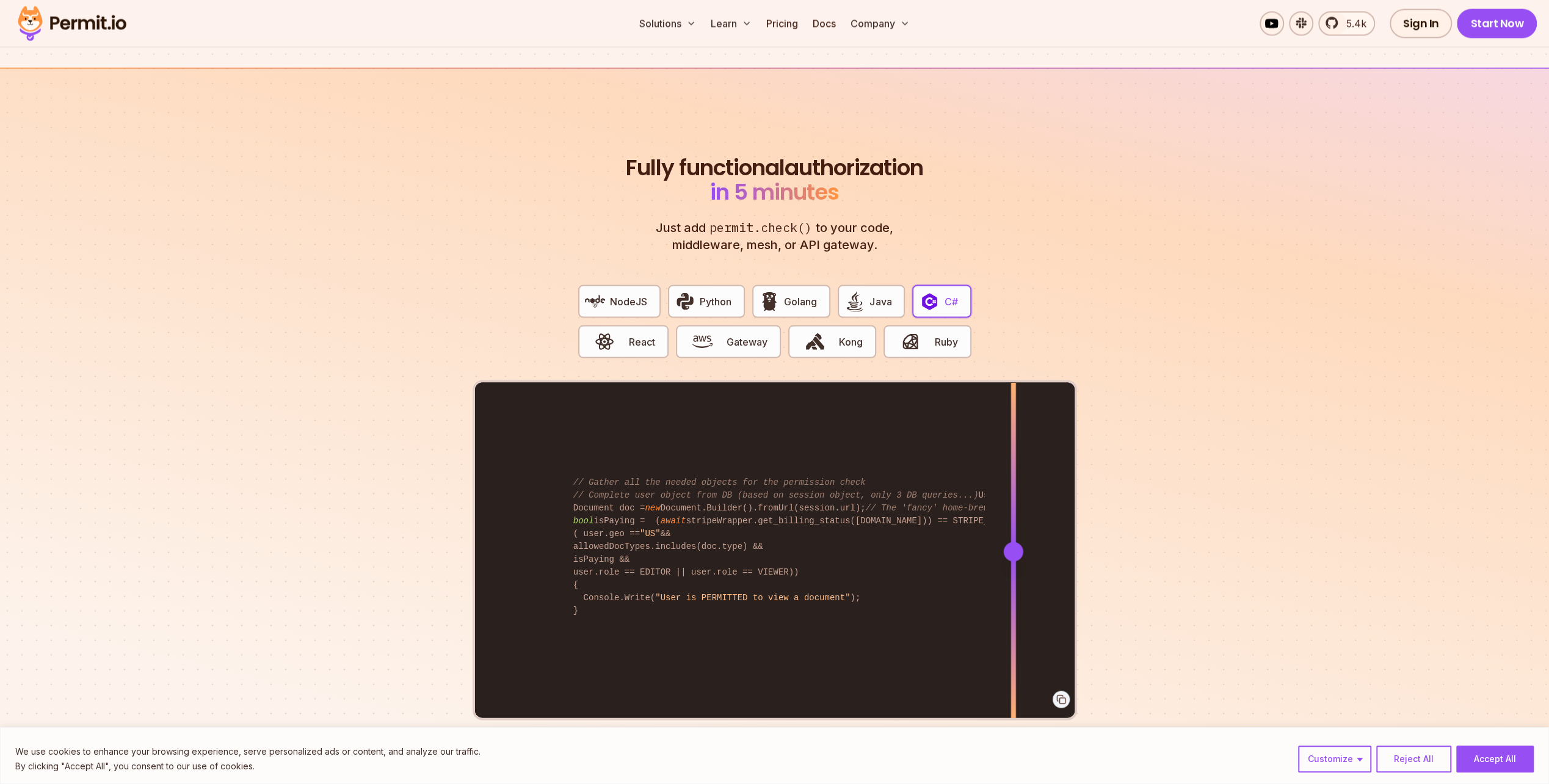
drag, startPoint x: 833, startPoint y: 536, endPoint x: 1013, endPoint y: 553, distance: 180.8
click at [1013, 553] on div at bounding box center [1012, 550] width 5 height 337
click at [876, 284] on button "Java" at bounding box center [871, 301] width 67 height 33
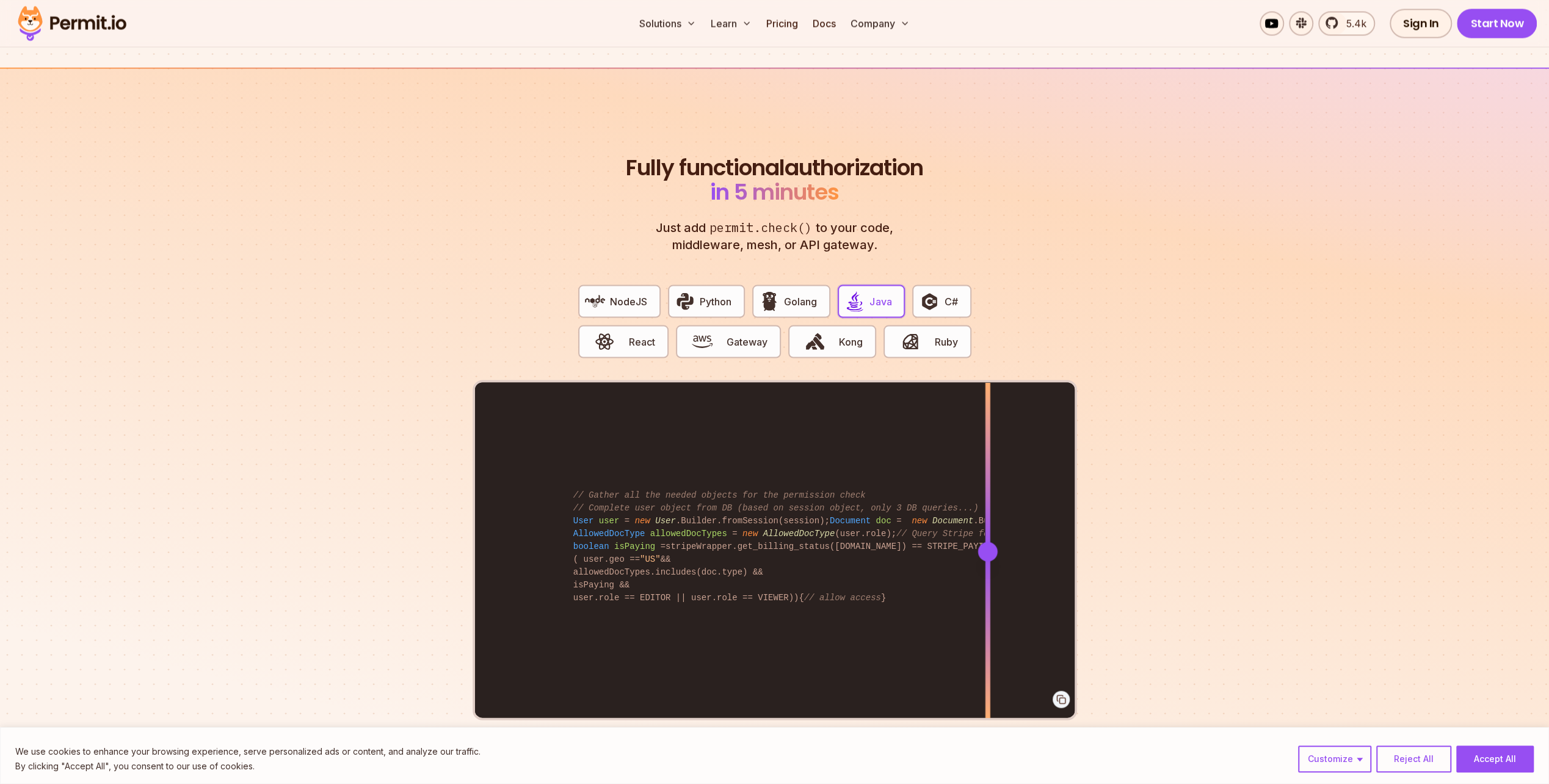
drag, startPoint x: 833, startPoint y: 541, endPoint x: 986, endPoint y: 564, distance: 154.7
click at [987, 564] on div at bounding box center [986, 550] width 5 height 337
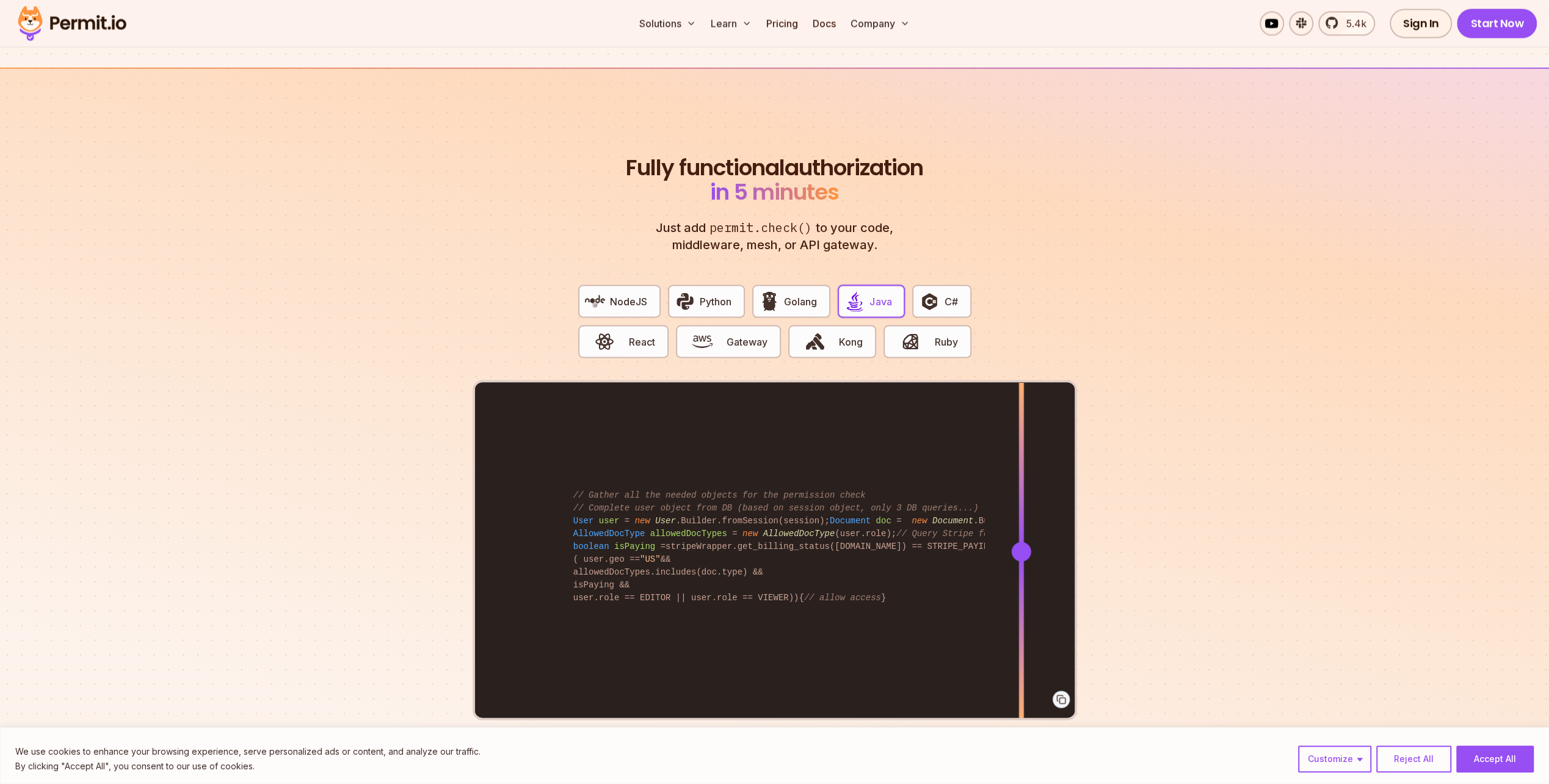
drag, startPoint x: 988, startPoint y: 536, endPoint x: 1021, endPoint y: 532, distance: 33.2
click at [1021, 541] on div at bounding box center [1021, 550] width 19 height 19
click at [721, 294] on span "Python" at bounding box center [716, 301] width 31 height 15
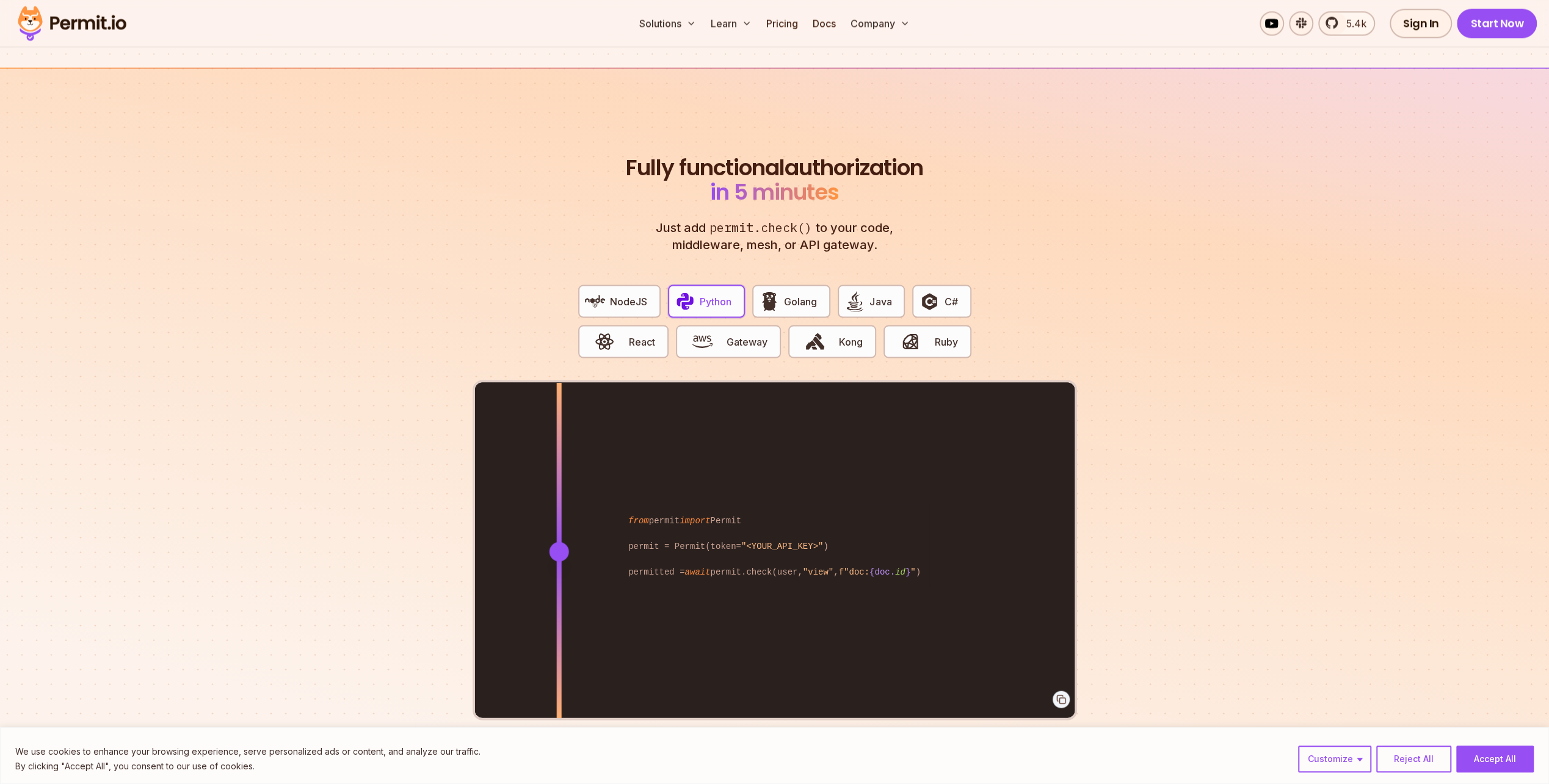
drag, startPoint x: 834, startPoint y: 534, endPoint x: 559, endPoint y: 559, distance: 276.1
click at [559, 559] on div at bounding box center [558, 550] width 5 height 337
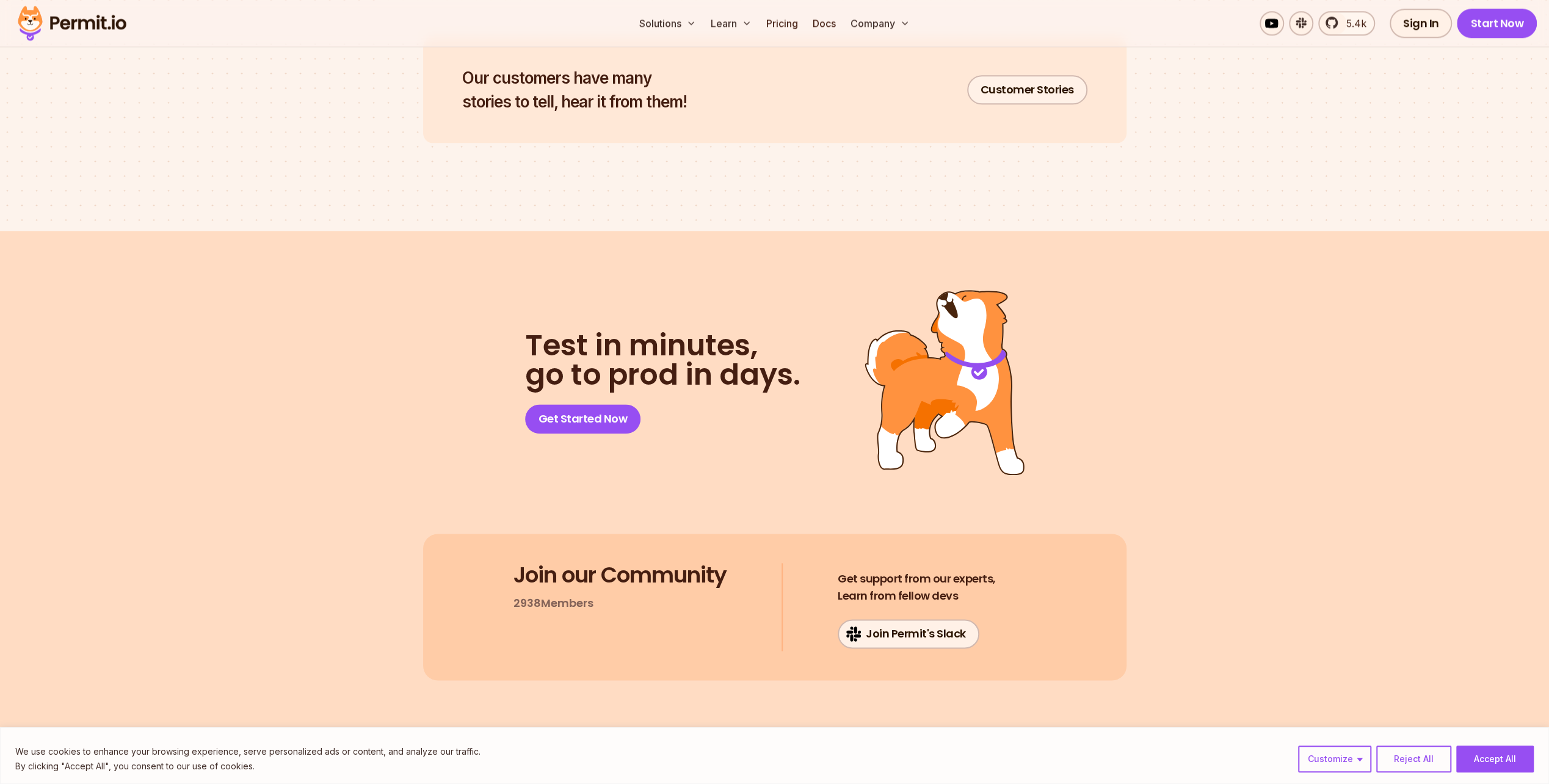
scroll to position [6165, 0]
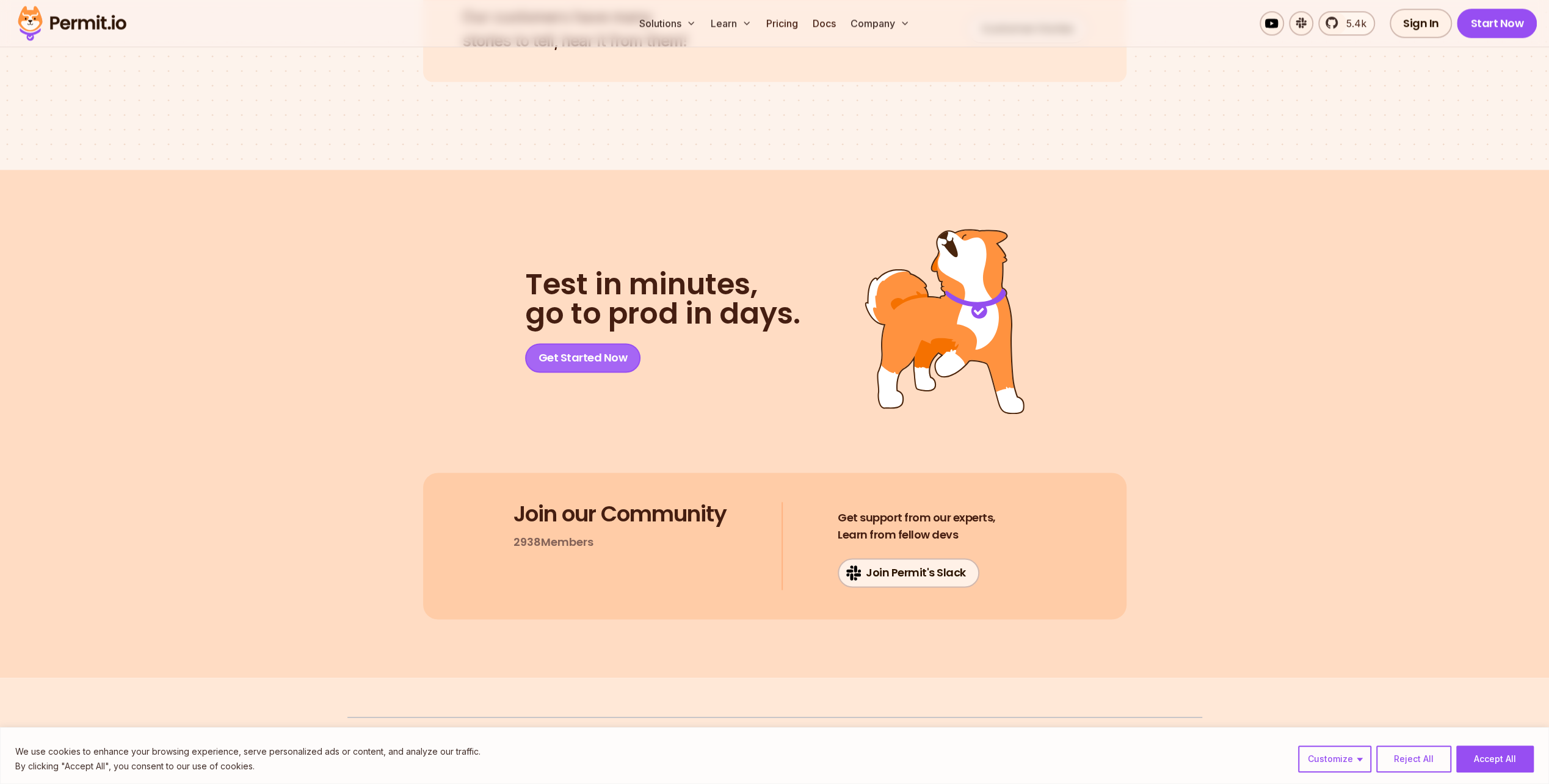
click at [605, 344] on link "Get Started Now" at bounding box center [583, 358] width 116 height 30
